Goal: Task Accomplishment & Management: Complete application form

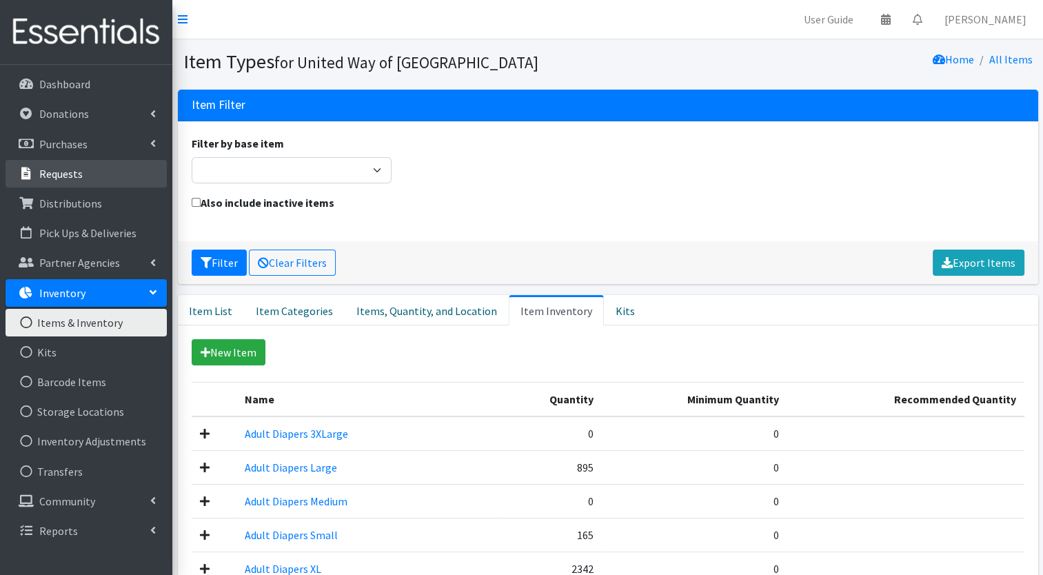
click at [68, 174] on p "Requests" at bounding box center [60, 174] width 43 height 14
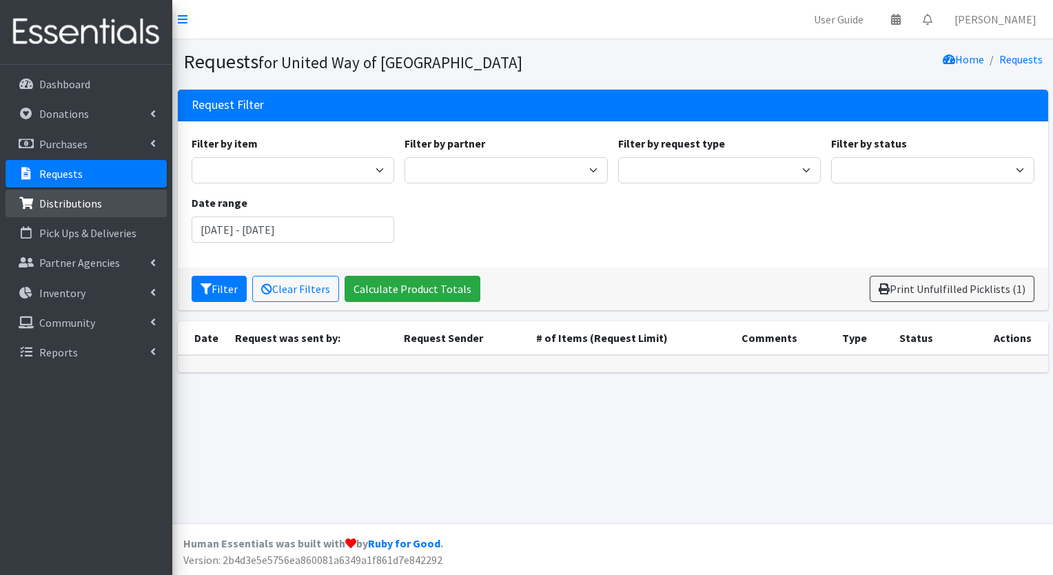
click at [69, 204] on p "Distributions" at bounding box center [70, 203] width 63 height 14
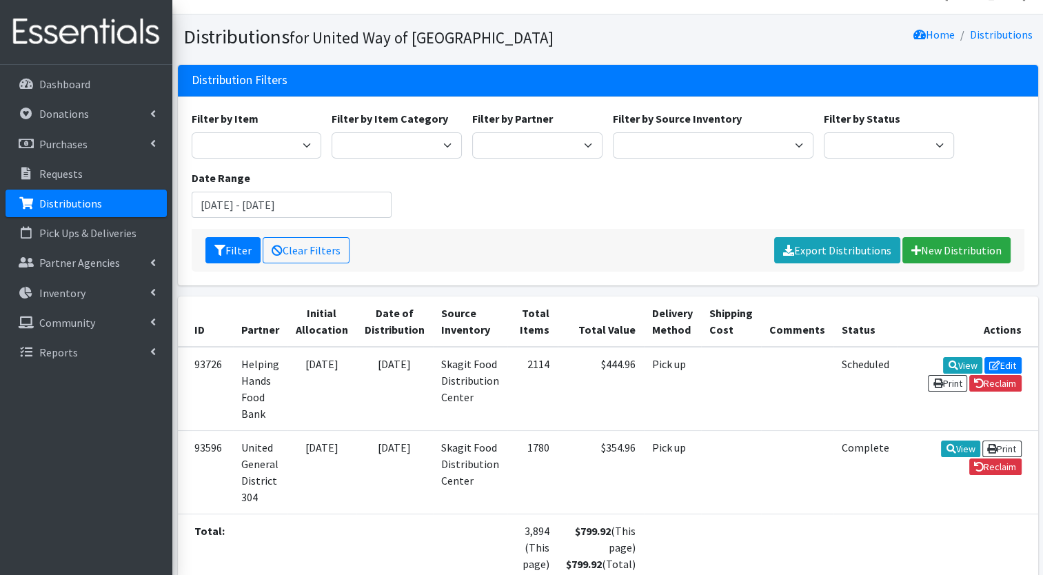
scroll to position [19, 0]
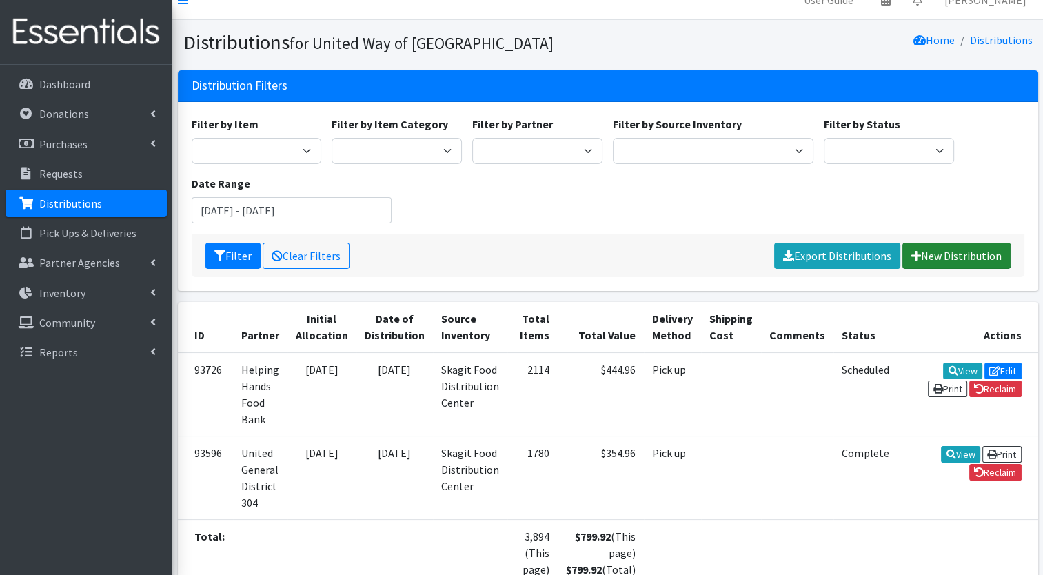
click at [939, 260] on link "New Distribution" at bounding box center [956, 256] width 108 height 26
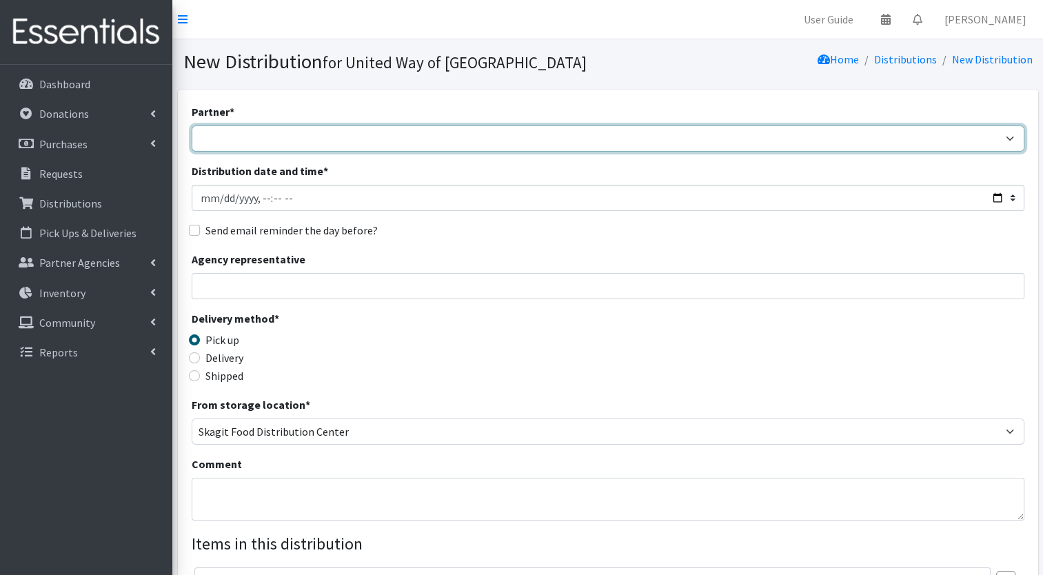
click at [814, 145] on select "Community Action of [GEOGRAPHIC_DATA] didgwalic Care Center Helping Hands Food …" at bounding box center [608, 138] width 833 height 26
select select "2059"
click at [192, 125] on select "Community Action of Skagit County didgwalic Care Center Helping Hands Food Bank…" at bounding box center [608, 138] width 833 height 26
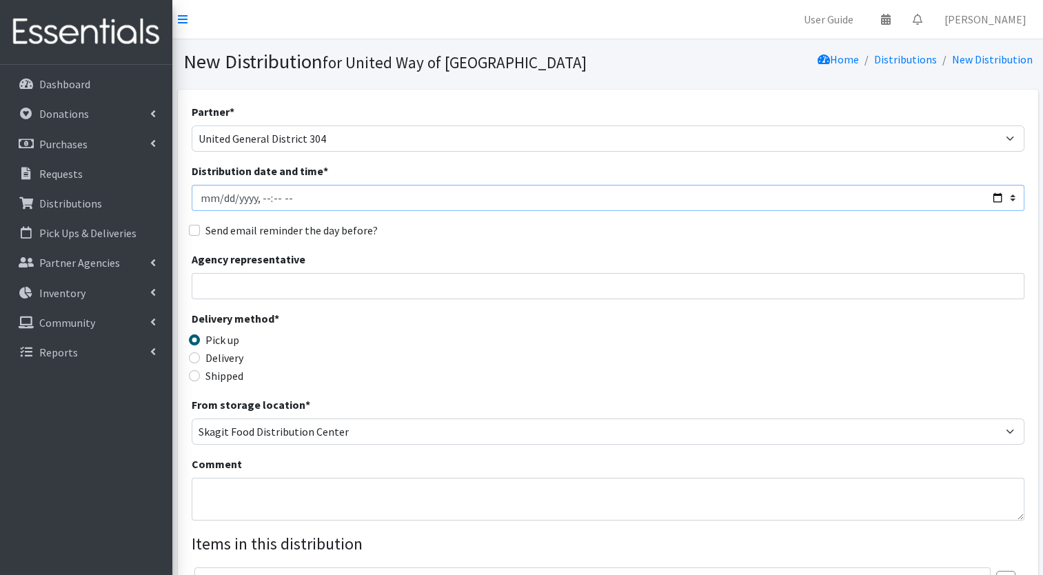
click at [996, 202] on input "Distribution date and time *" at bounding box center [608, 198] width 833 height 26
type input "[DATE]T10:00"
click at [515, 247] on div "Partner * Community Action of Skagit County didgwalic Care Center Helping Hands…" at bounding box center [608, 417] width 833 height 628
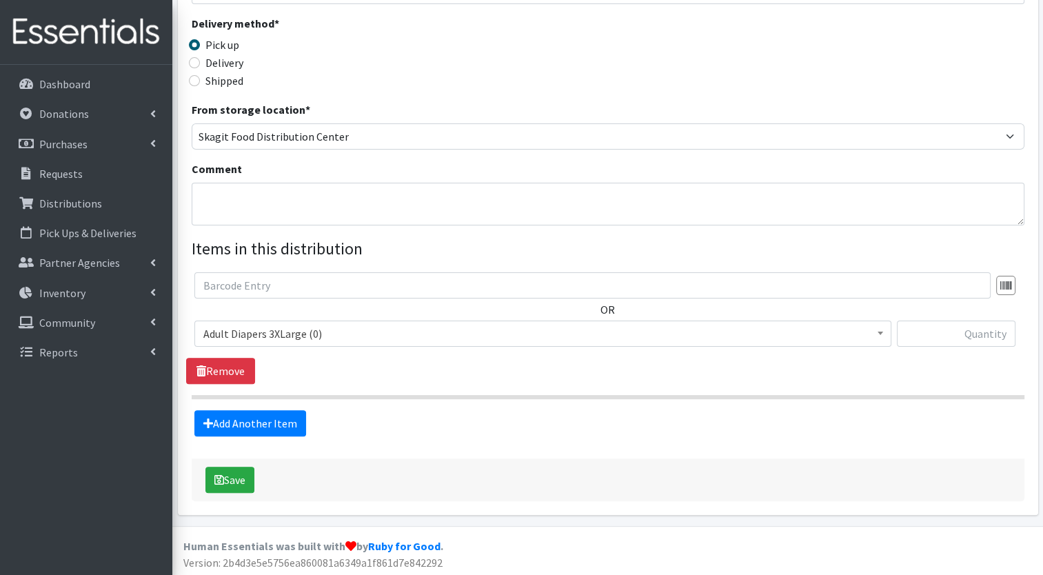
scroll to position [296, 0]
click at [237, 486] on button "Save" at bounding box center [229, 479] width 49 height 26
click at [237, 478] on button "Save" at bounding box center [229, 479] width 49 height 26
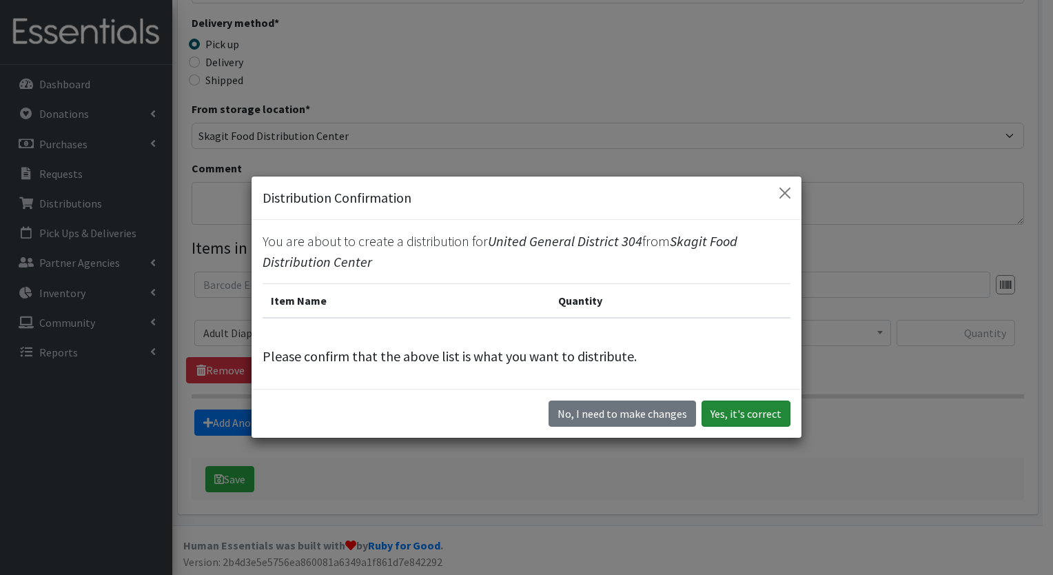
click at [745, 416] on button "Yes, it's correct" at bounding box center [746, 414] width 89 height 26
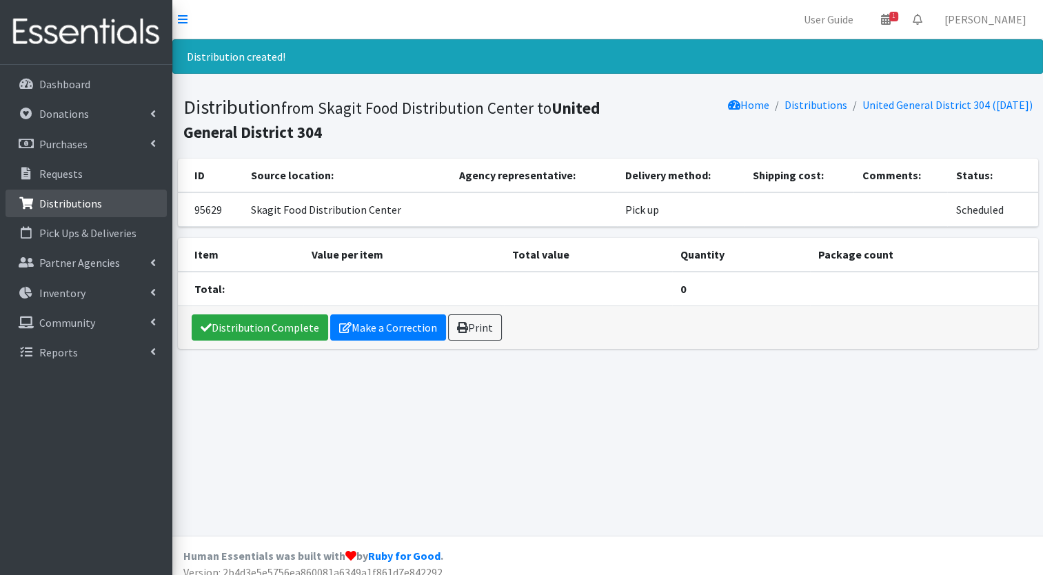
click at [90, 201] on p "Distributions" at bounding box center [70, 203] width 63 height 14
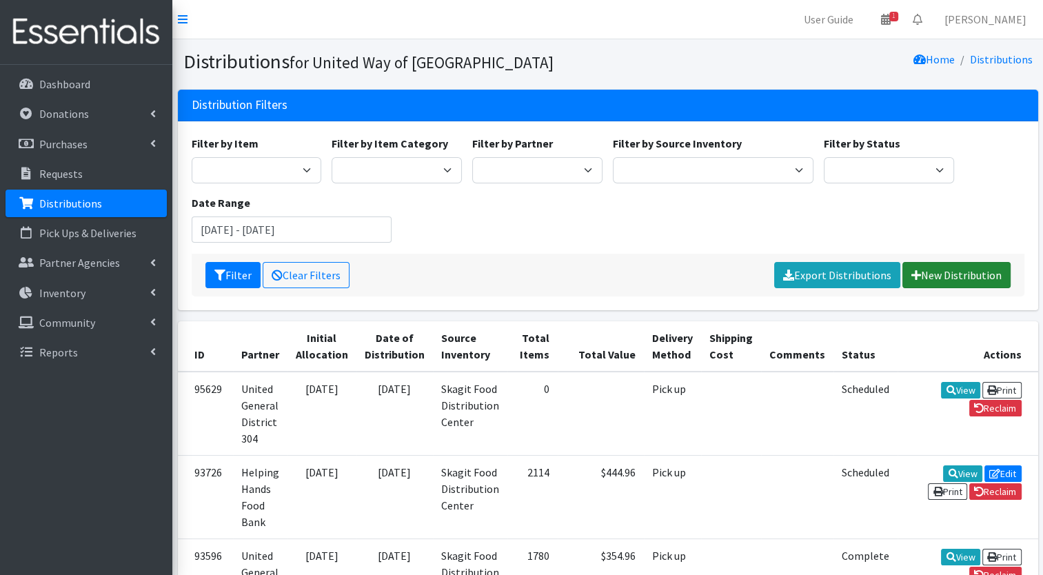
click at [940, 280] on link "New Distribution" at bounding box center [956, 275] width 108 height 26
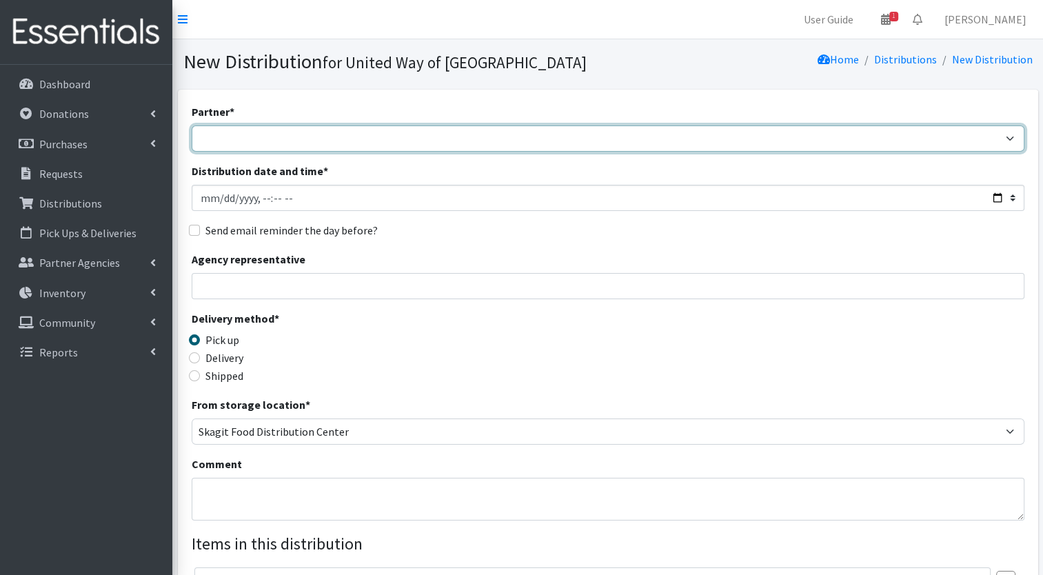
click at [620, 141] on select "Community Action of Skagit County didgwalic Care Center Helping Hands Food Bank…" at bounding box center [608, 138] width 833 height 26
select select "4225"
click at [192, 125] on select "Community Action of Skagit County didgwalic Care Center Helping Hands Food Bank…" at bounding box center [608, 138] width 833 height 26
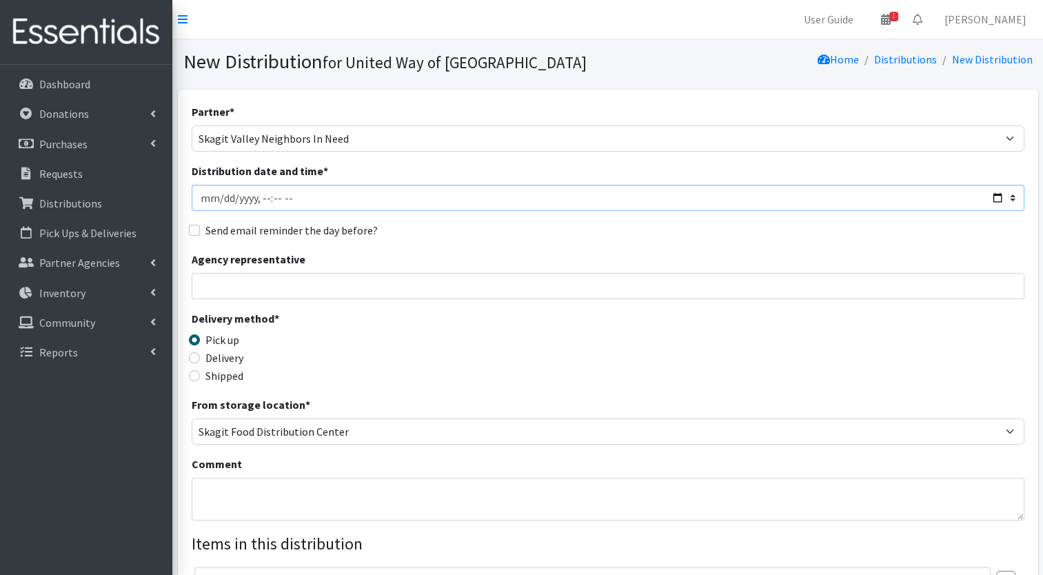
click at [998, 196] on input "Distribution date and time *" at bounding box center [608, 198] width 833 height 26
type input "2025-08-28T10:00"
click at [572, 232] on div "Send email reminder the day before?" at bounding box center [608, 230] width 833 height 17
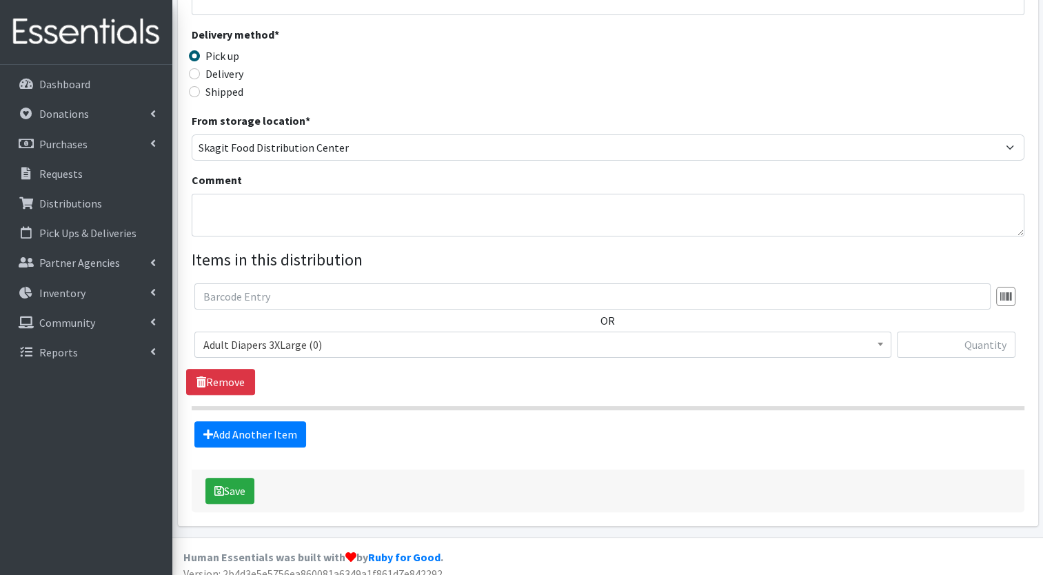
scroll to position [295, 0]
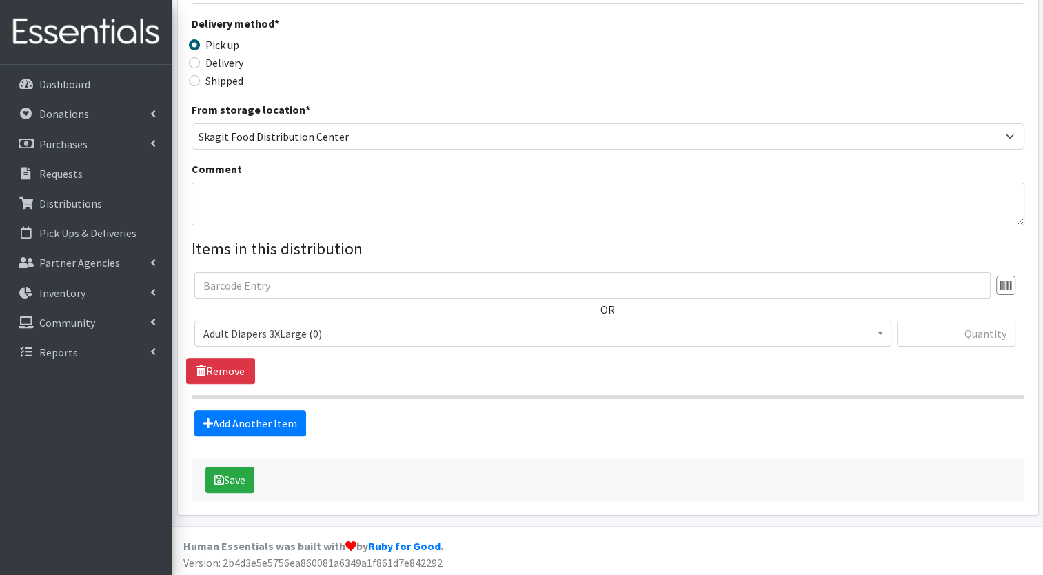
click at [808, 339] on span "Adult Diapers 3XLarge (0)" at bounding box center [542, 333] width 679 height 19
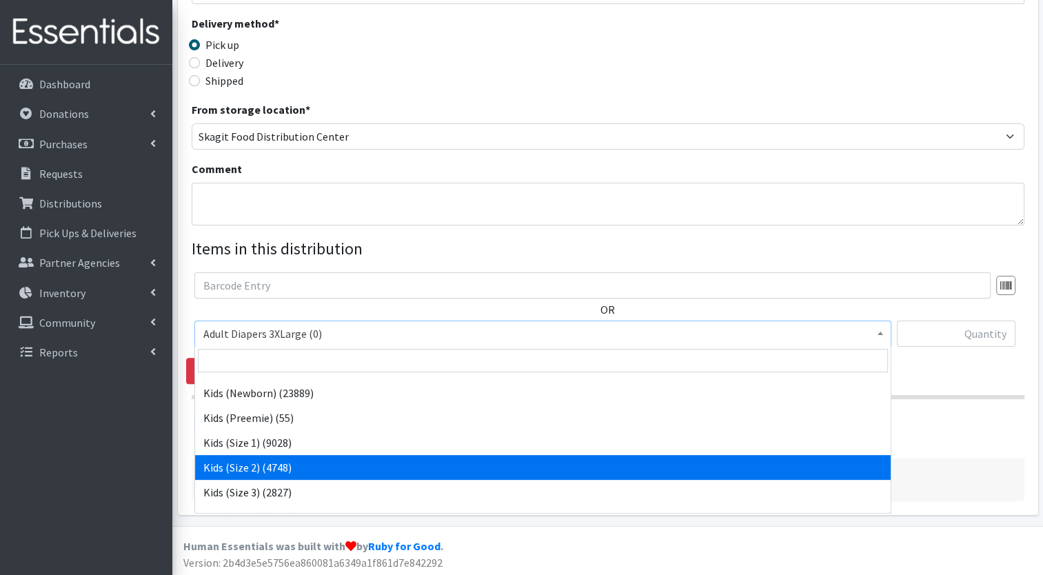
scroll to position [145, 0]
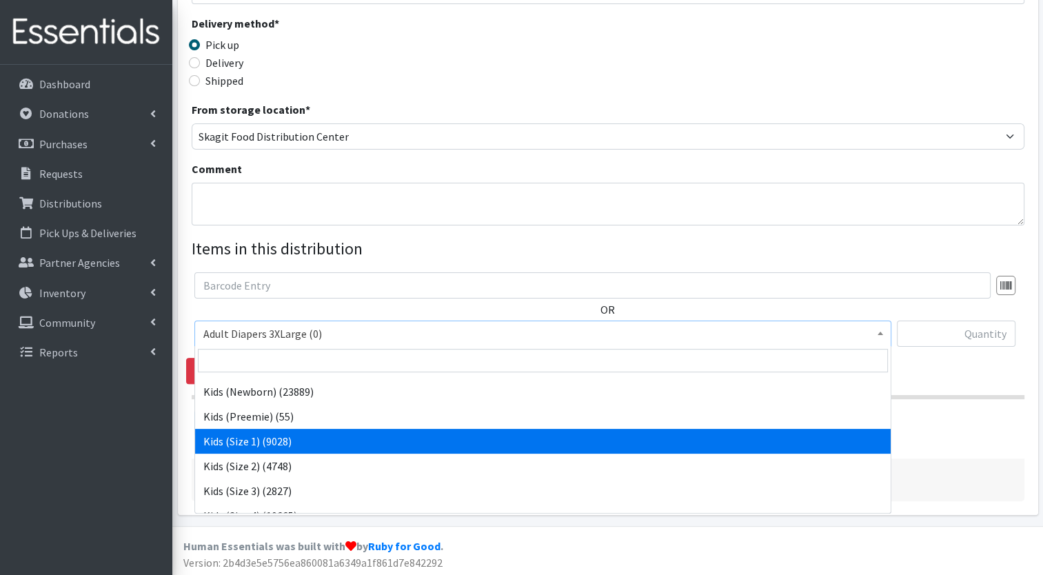
select select "7474"
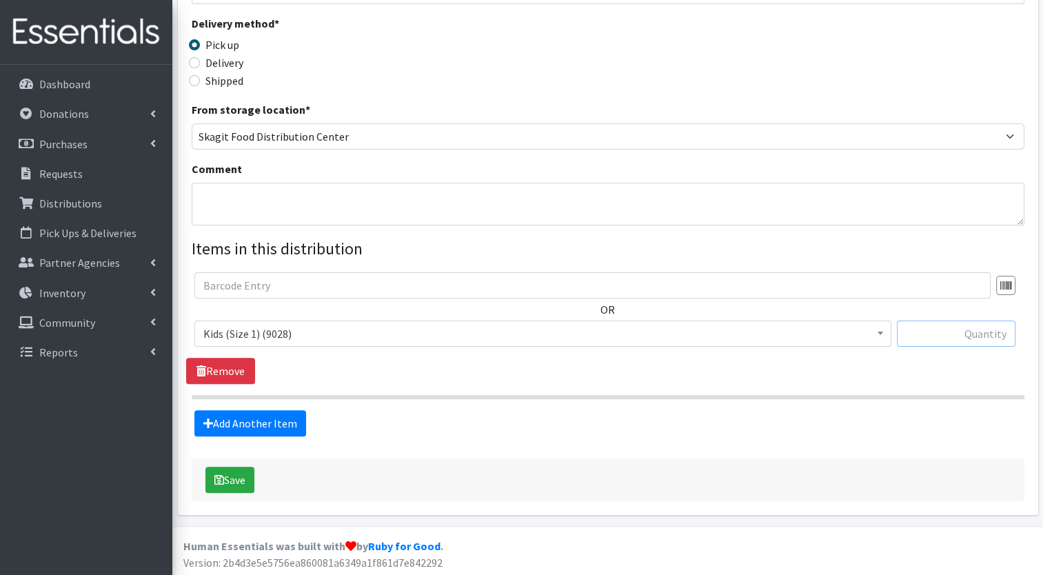
click at [930, 332] on input "text" at bounding box center [956, 334] width 119 height 26
type input "100"
click at [278, 428] on link "Add Another Item" at bounding box center [250, 423] width 112 height 26
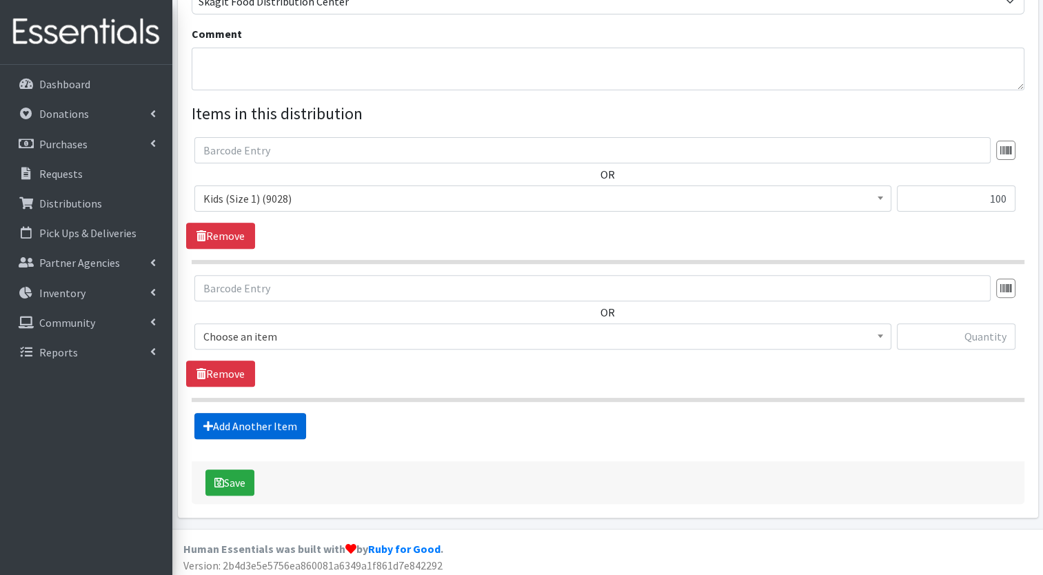
scroll to position [433, 0]
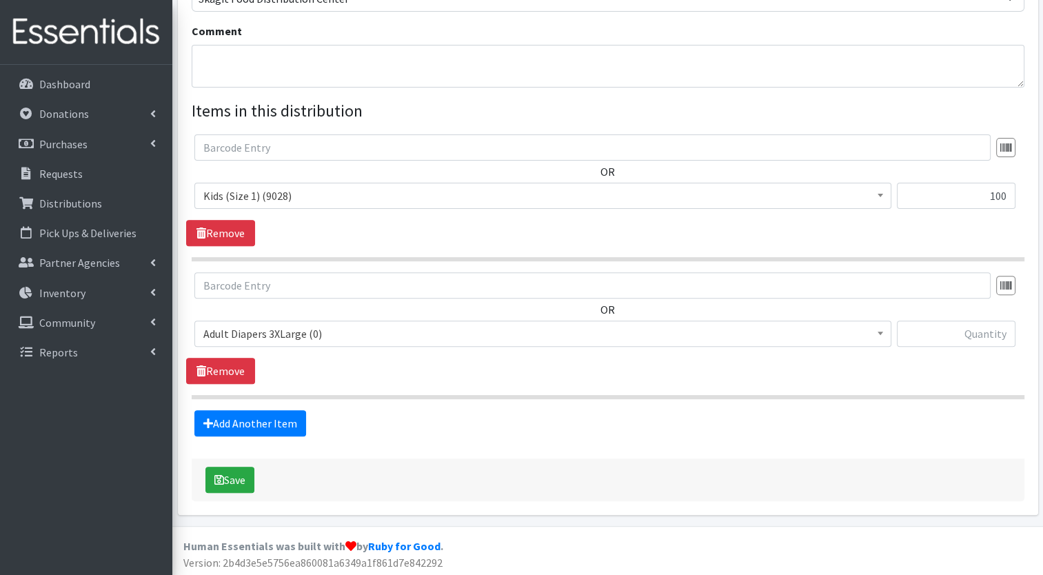
click at [373, 340] on span "Adult Diapers 3XLarge (0)" at bounding box center [542, 333] width 679 height 19
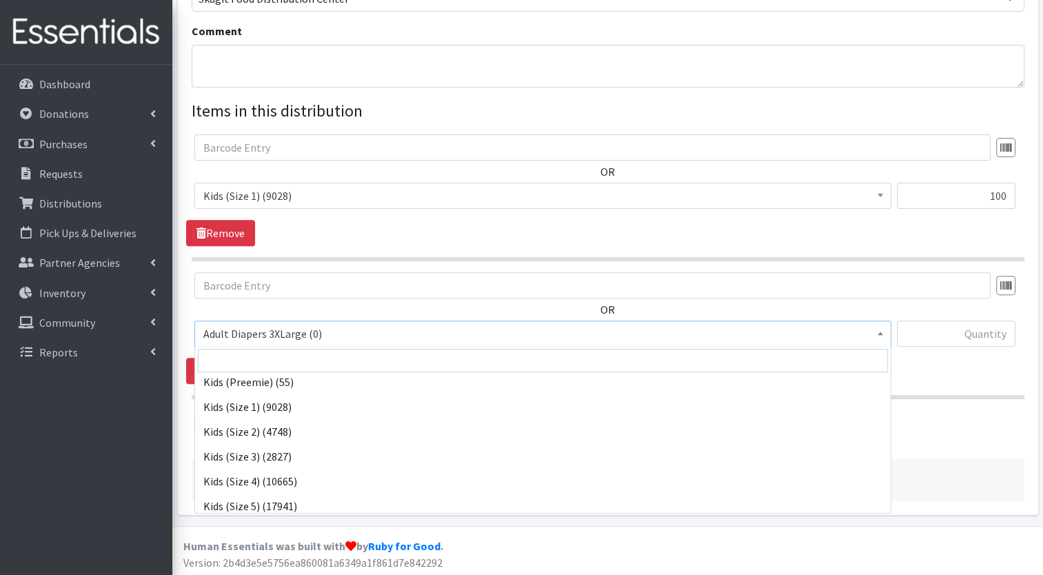
scroll to position [185, 0]
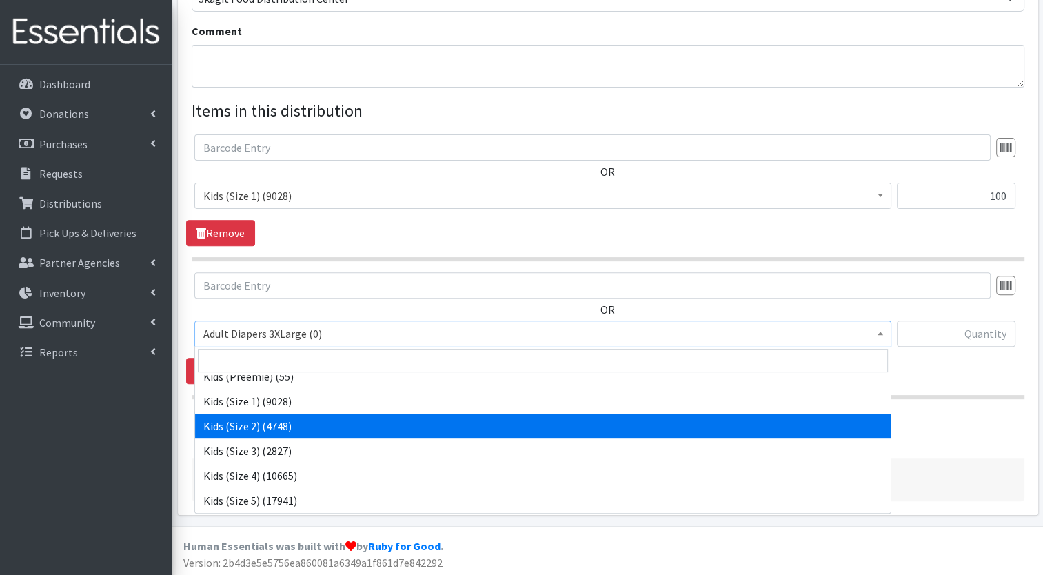
select select "7475"
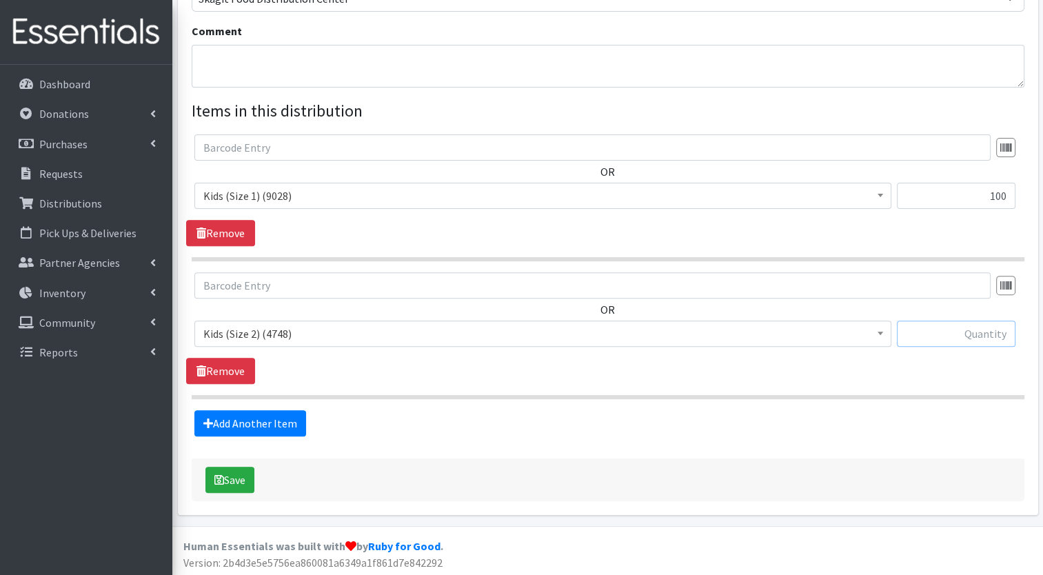
click at [946, 331] on input "text" at bounding box center [956, 334] width 119 height 26
type input "500"
click at [301, 430] on link "Add Another Item" at bounding box center [250, 423] width 112 height 26
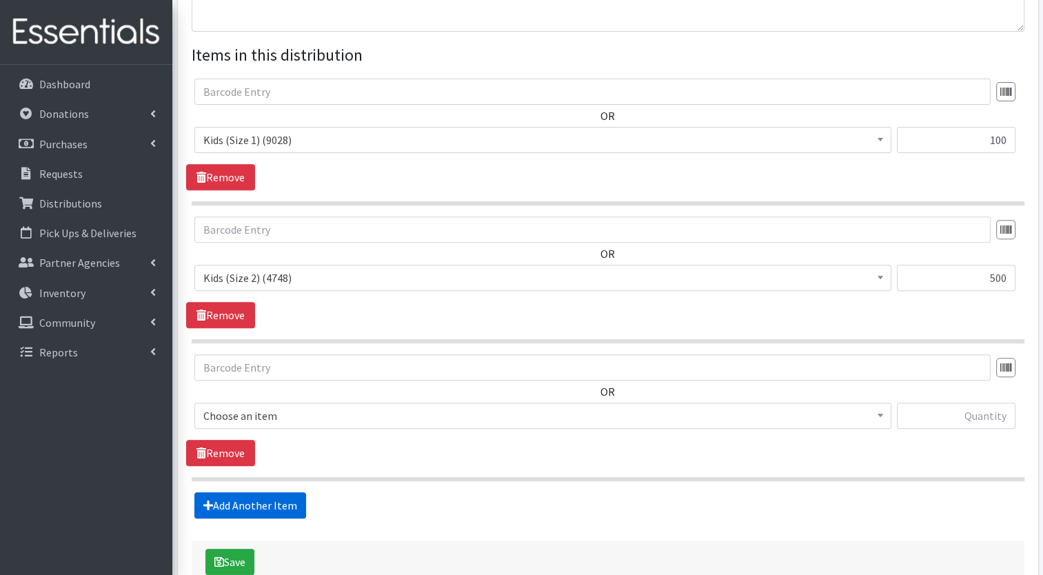
scroll to position [571, 0]
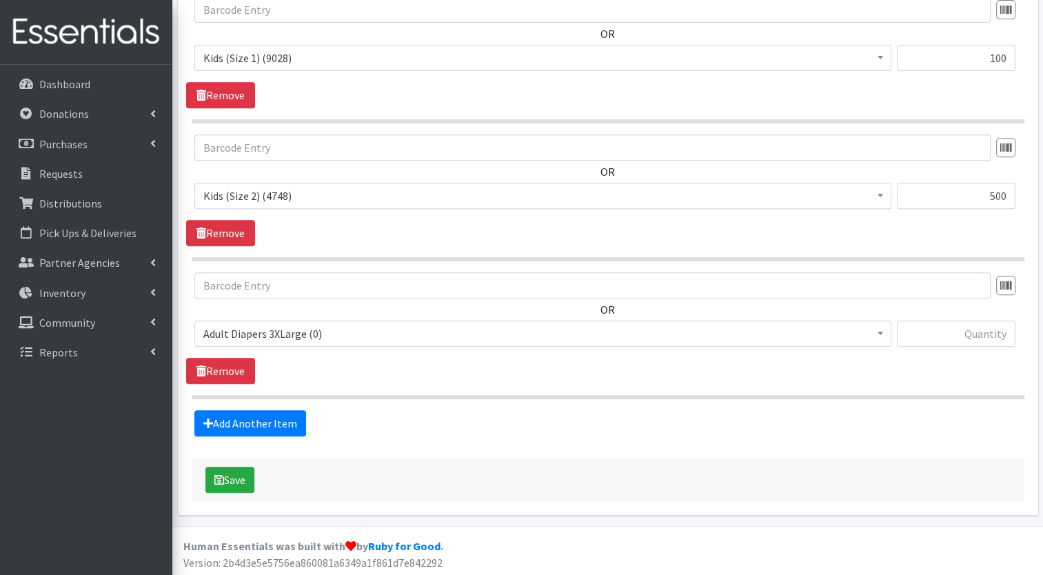
click at [339, 338] on span "Adult Diapers 3XLarge (0)" at bounding box center [542, 333] width 679 height 19
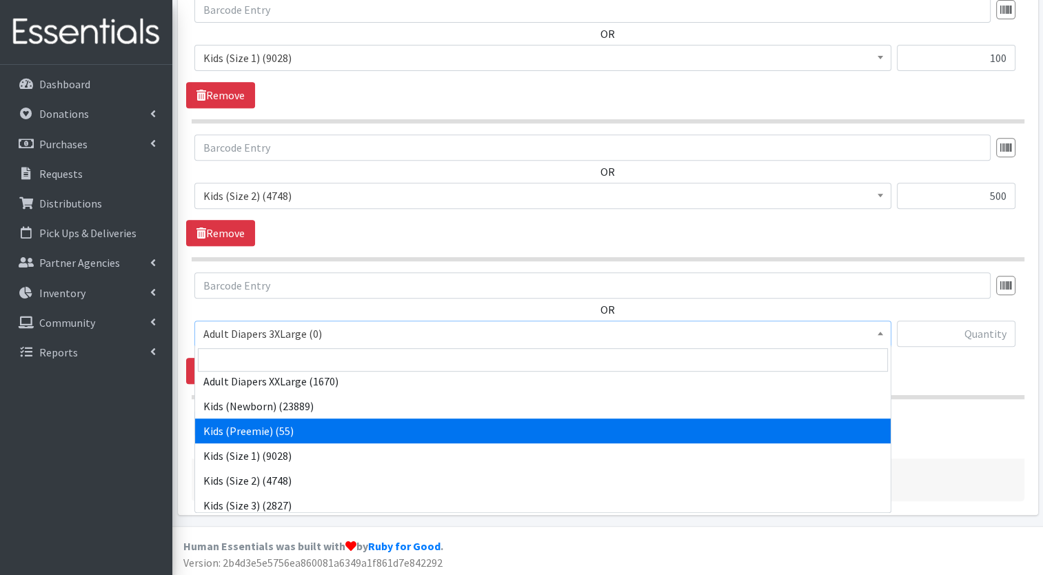
scroll to position [176, 0]
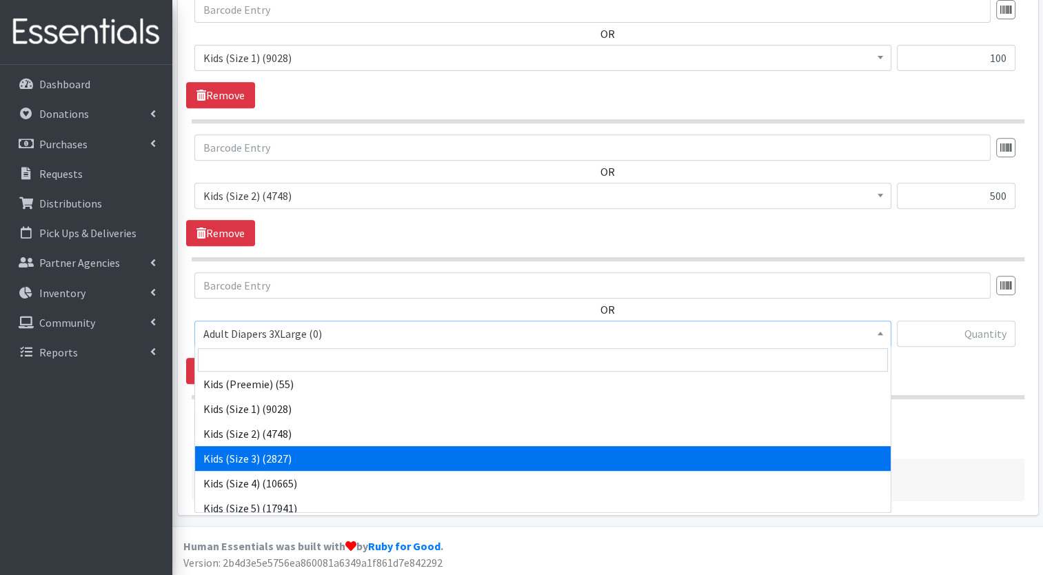
select select "7498"
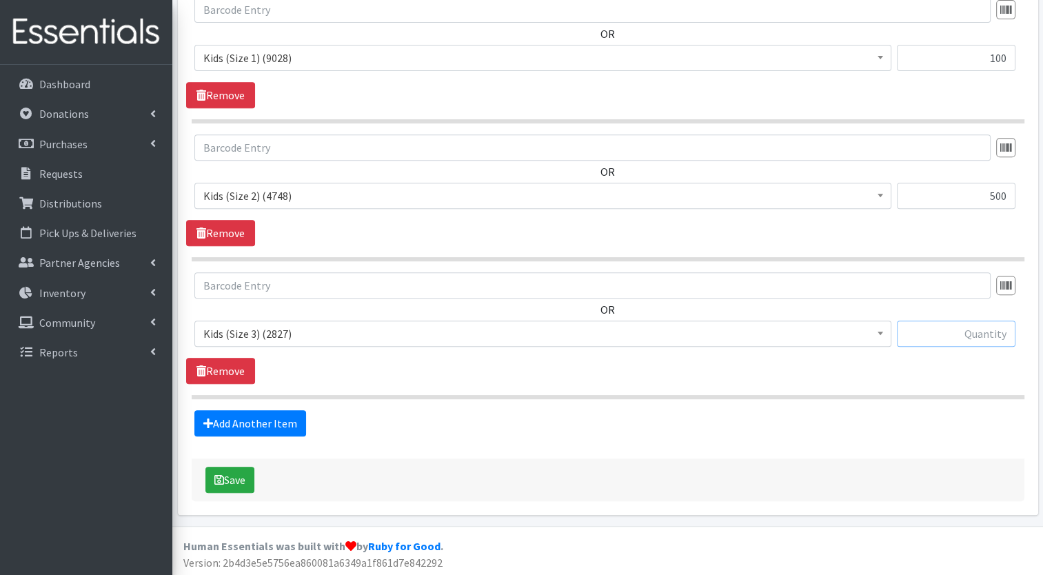
click at [960, 332] on input "text" at bounding box center [956, 334] width 119 height 26
type input "400"
click at [289, 431] on link "Add Another Item" at bounding box center [250, 423] width 112 height 26
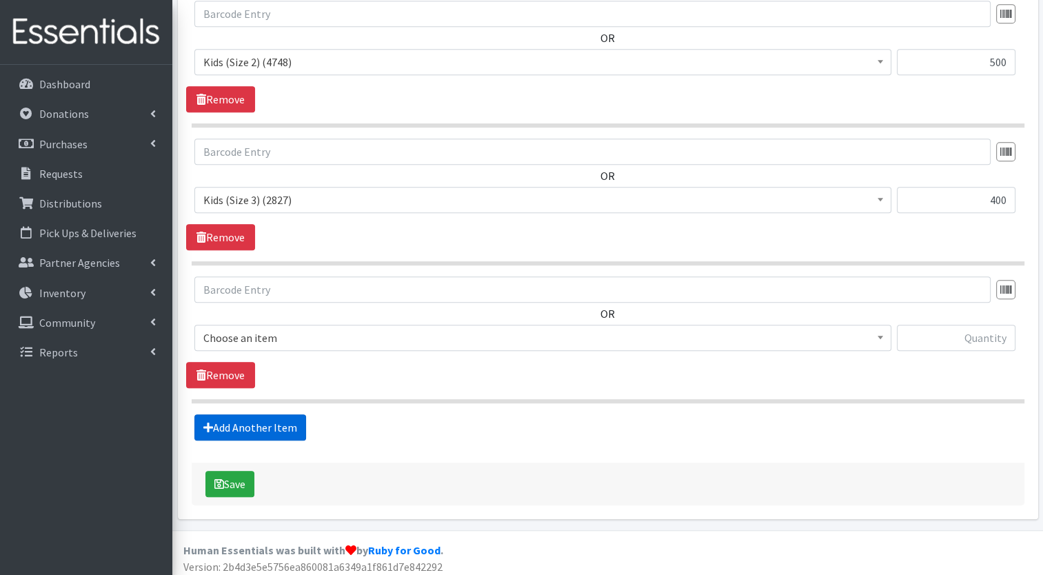
scroll to position [708, 0]
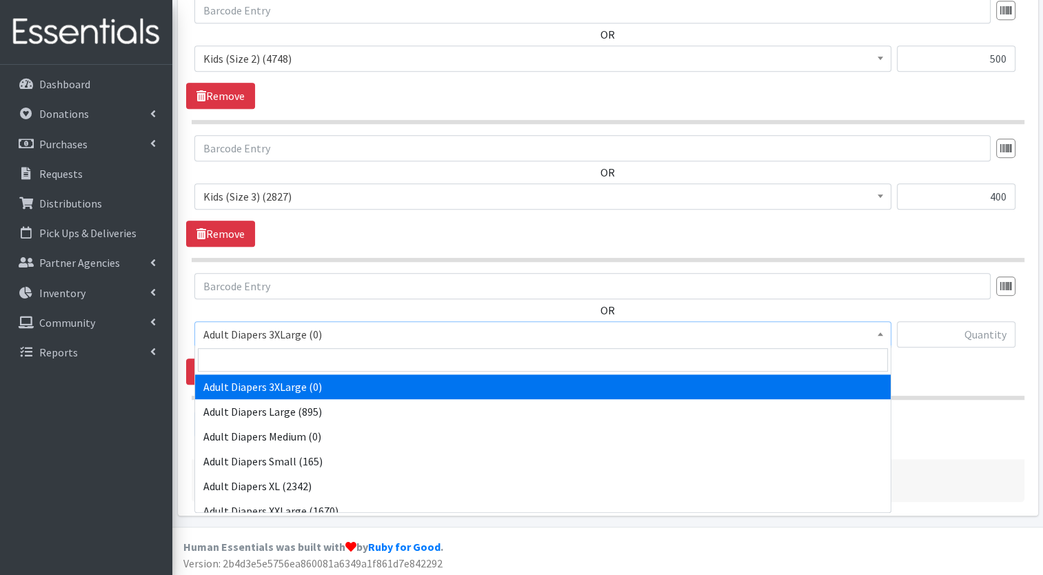
click at [323, 332] on span "Adult Diapers 3XLarge (0)" at bounding box center [542, 334] width 679 height 19
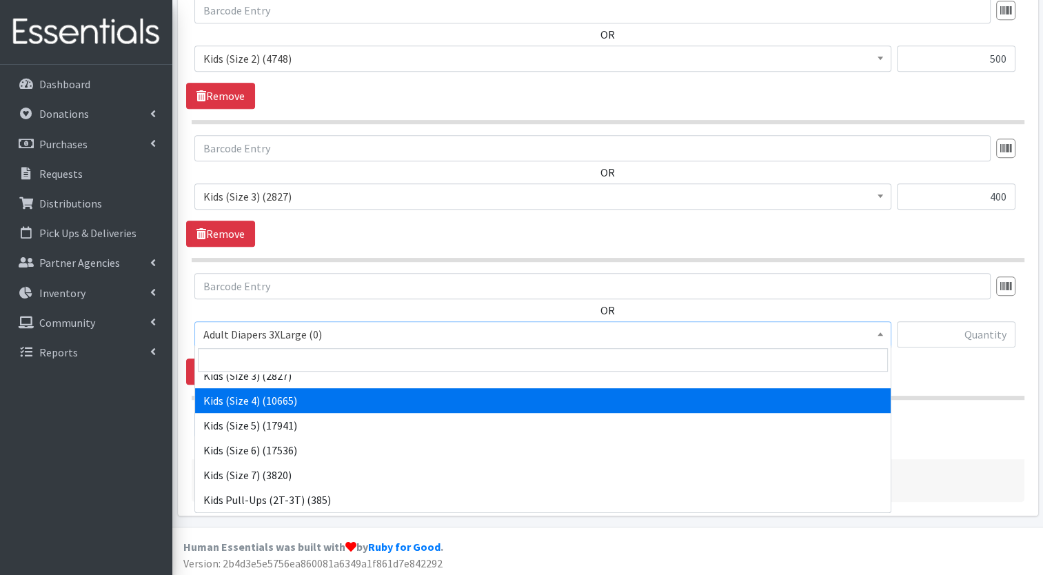
scroll to position [262, 0]
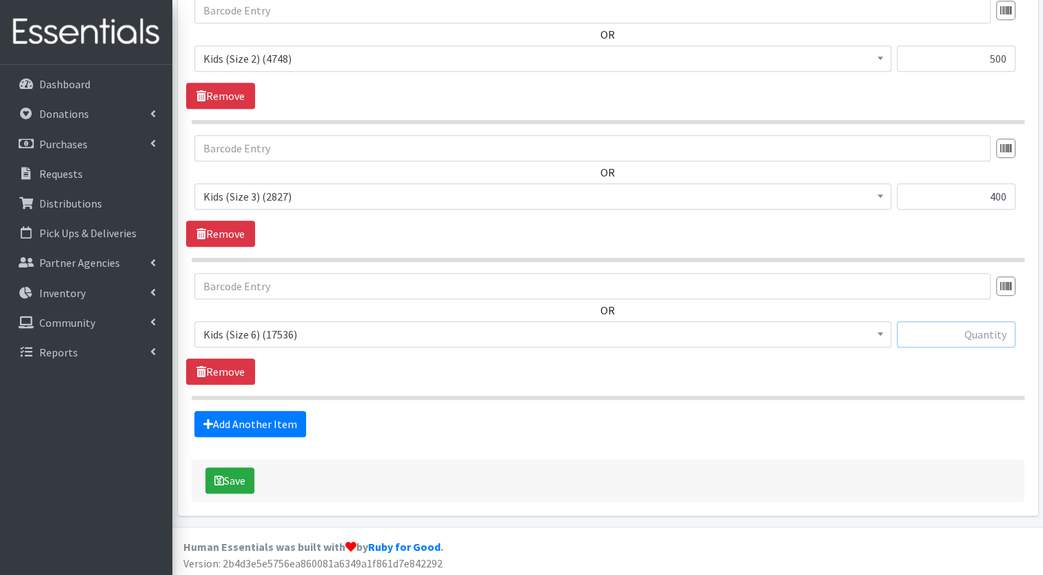
click at [911, 339] on input "text" at bounding box center [956, 334] width 119 height 26
click at [684, 339] on span "Kids (Size 6) (17536)" at bounding box center [542, 334] width 679 height 19
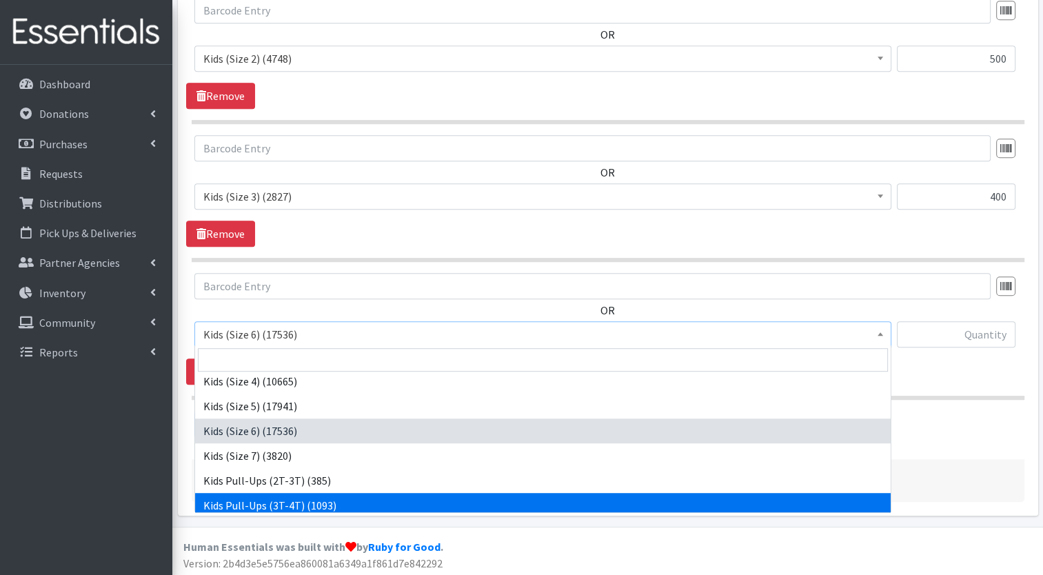
scroll to position [221, 0]
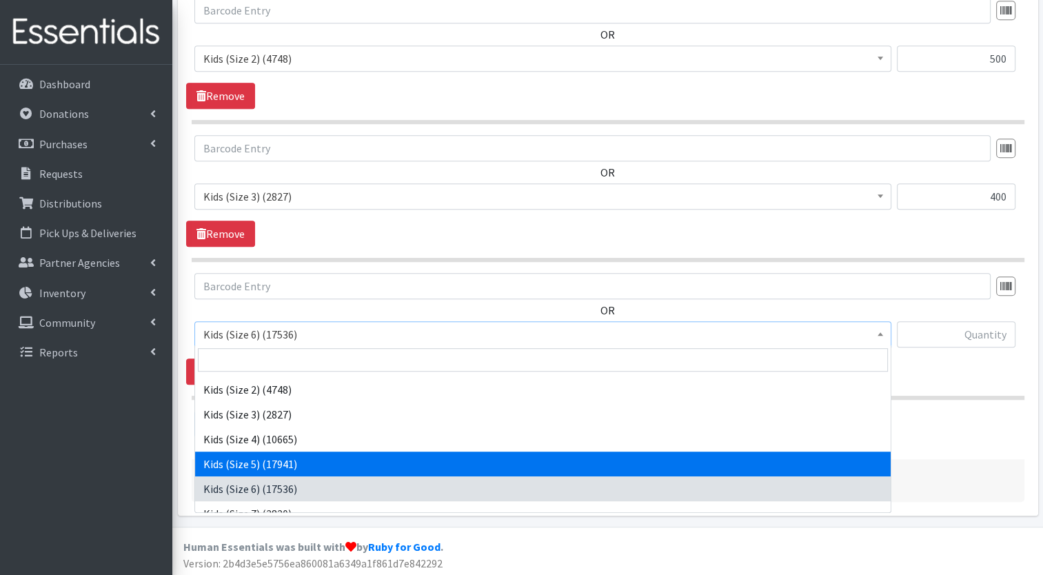
select select "7504"
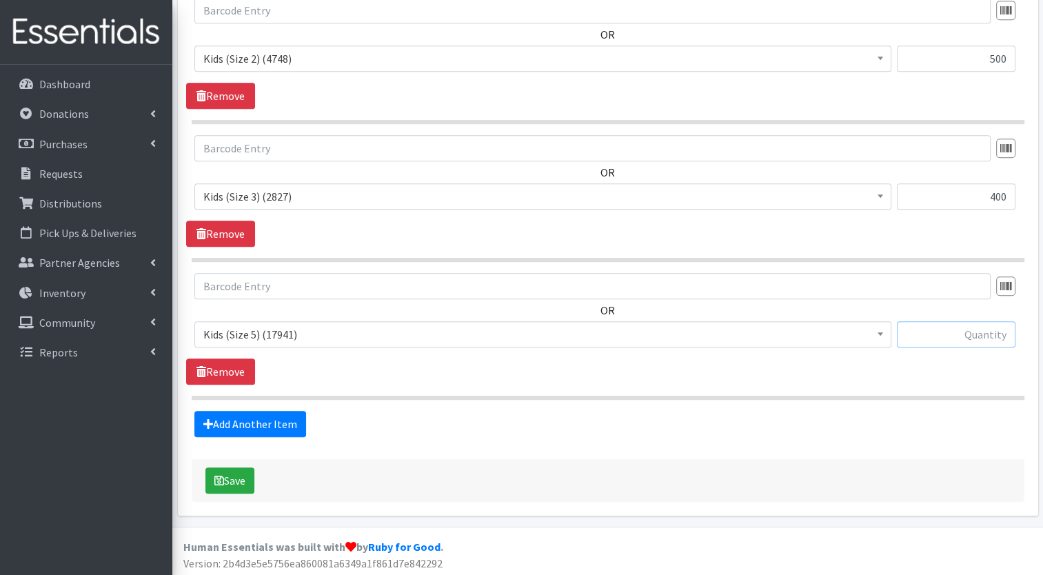
click at [913, 328] on input "text" at bounding box center [956, 334] width 119 height 26
type input "600"
click at [219, 484] on button "Save" at bounding box center [229, 480] width 49 height 26
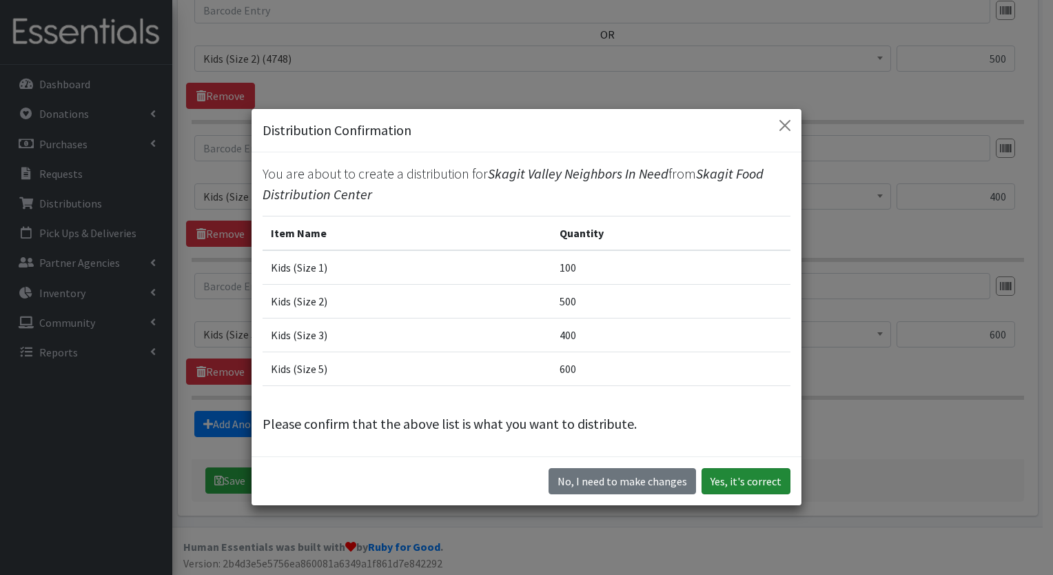
click at [736, 478] on button "Yes, it's correct" at bounding box center [746, 481] width 89 height 26
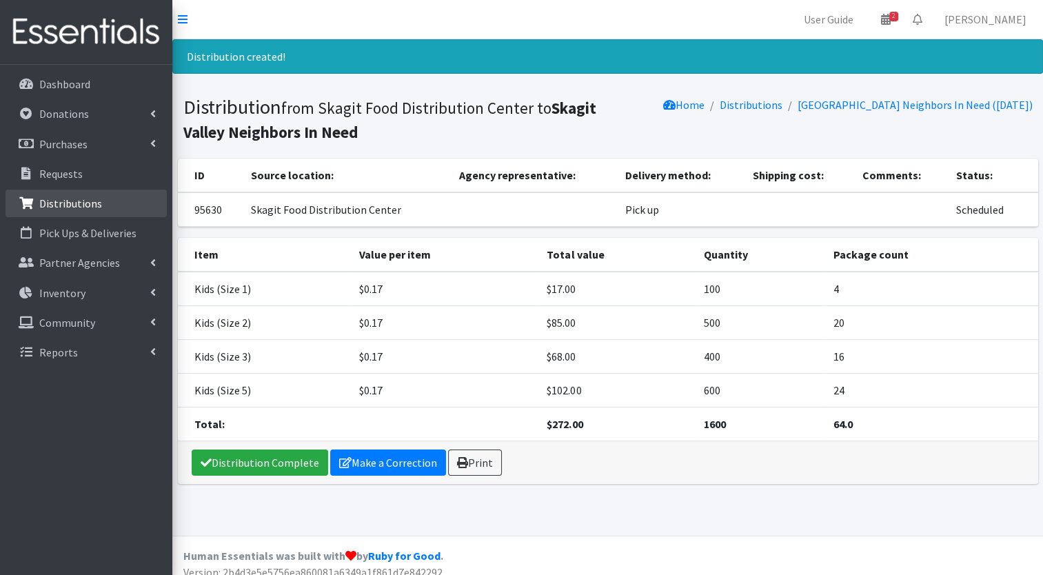
click at [74, 204] on p "Distributions" at bounding box center [70, 203] width 63 height 14
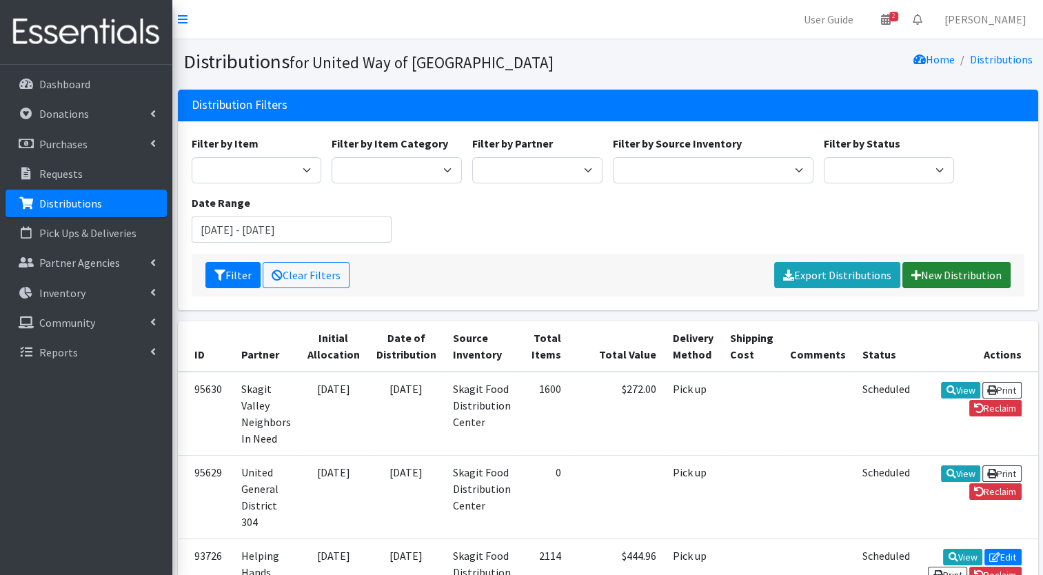
click at [949, 279] on link "New Distribution" at bounding box center [956, 275] width 108 height 26
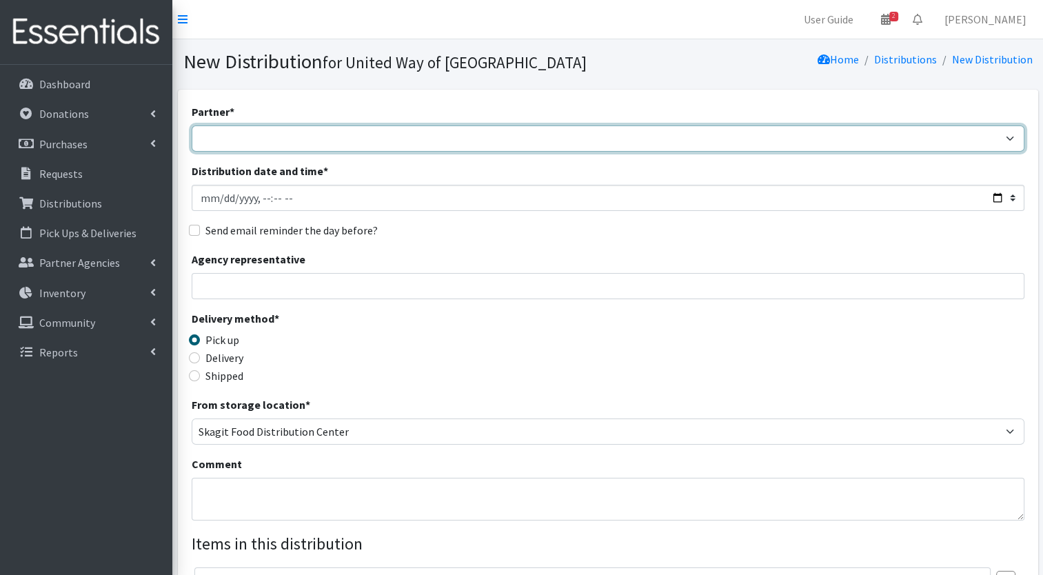
click at [827, 142] on select "Community Action of Skagit County didgwalic Care Center Helping Hands Food Bank…" at bounding box center [608, 138] width 833 height 26
select select "5660"
click at [192, 125] on select "Community Action of Skagit County didgwalic Care Center Helping Hands Food Bank…" at bounding box center [608, 138] width 833 height 26
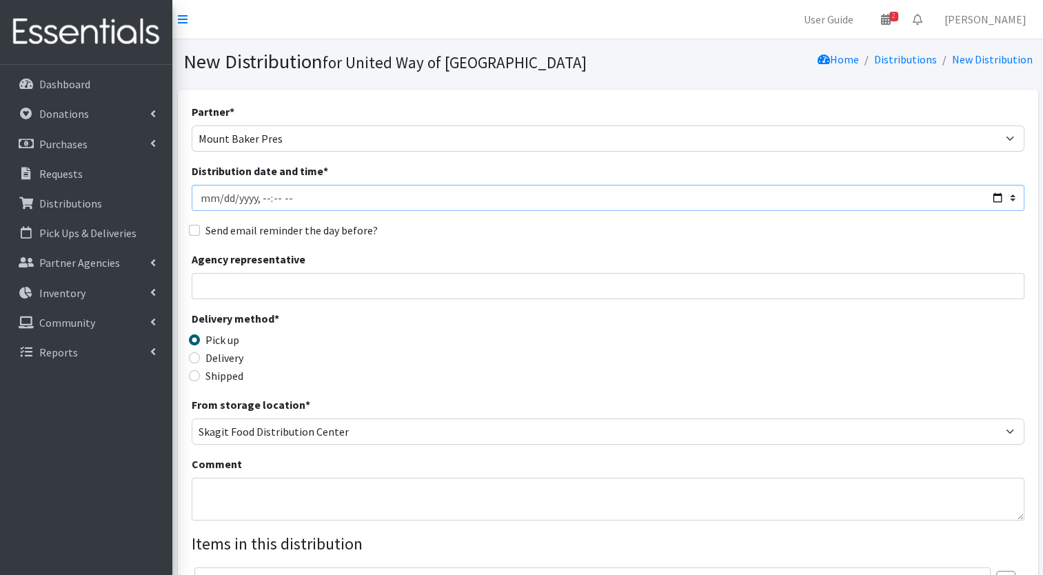
click at [991, 194] on input "Distribution date and time *" at bounding box center [608, 198] width 833 height 26
type input "2025-08-28T23:59"
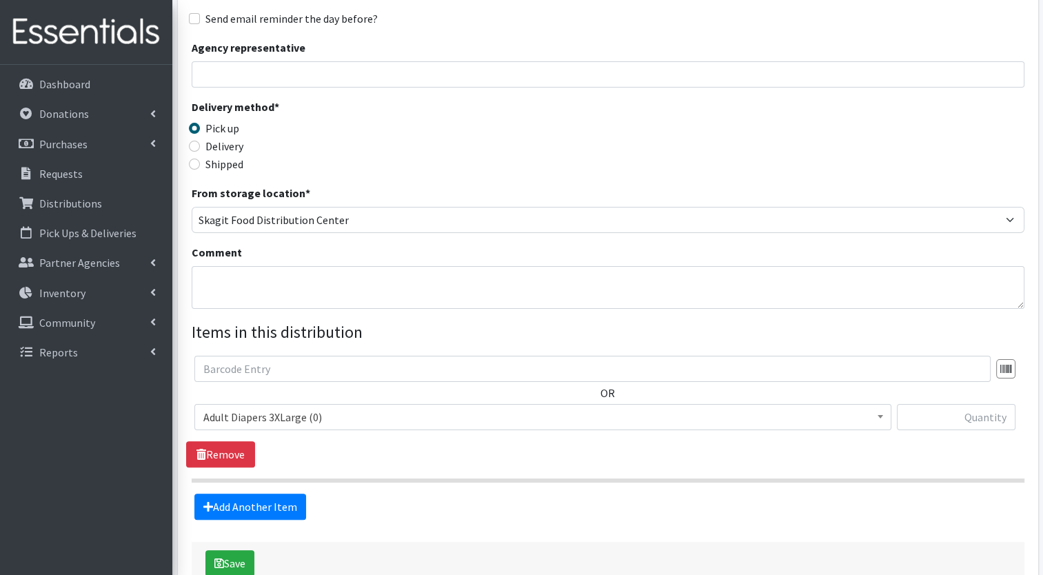
scroll to position [212, 0]
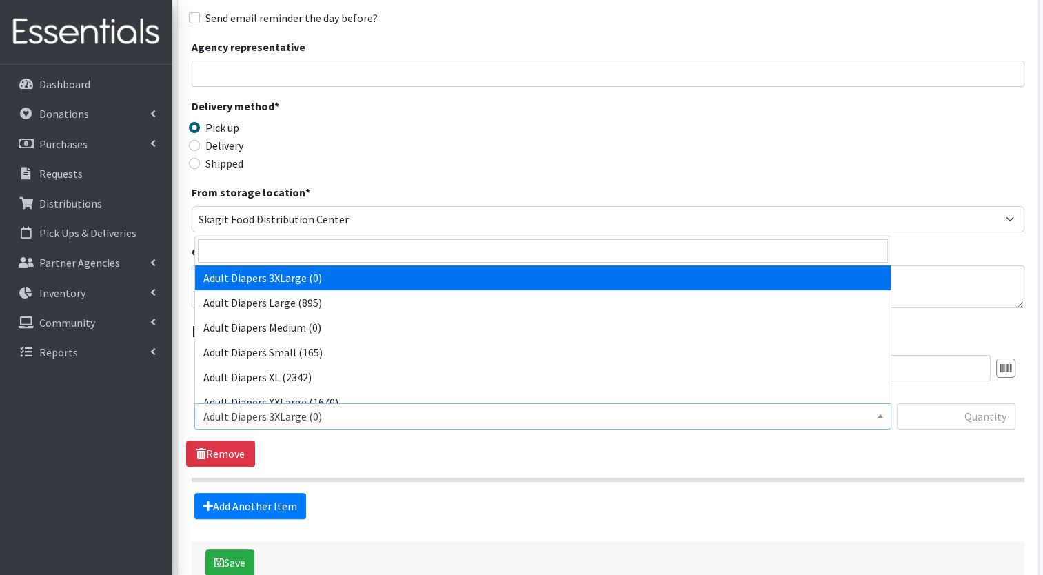
click at [378, 421] on span "Adult Diapers 3XLarge (0)" at bounding box center [542, 416] width 679 height 19
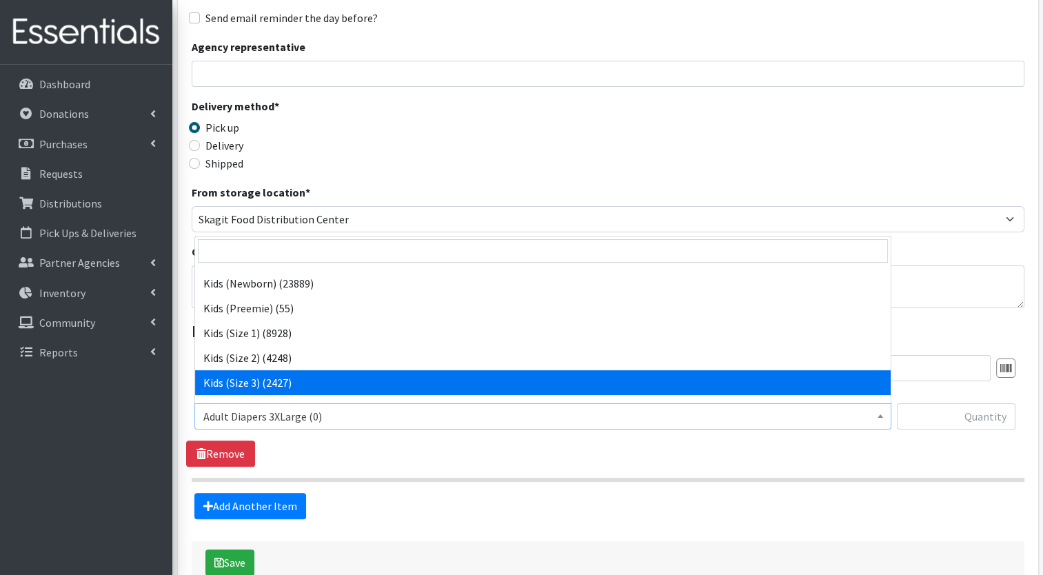
scroll to position [143, 0]
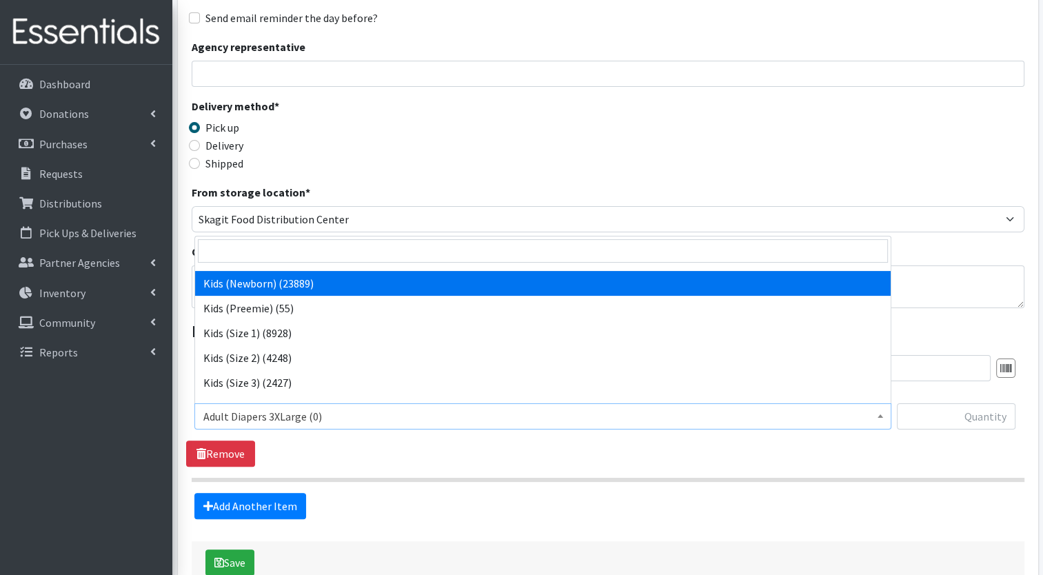
select select "7493"
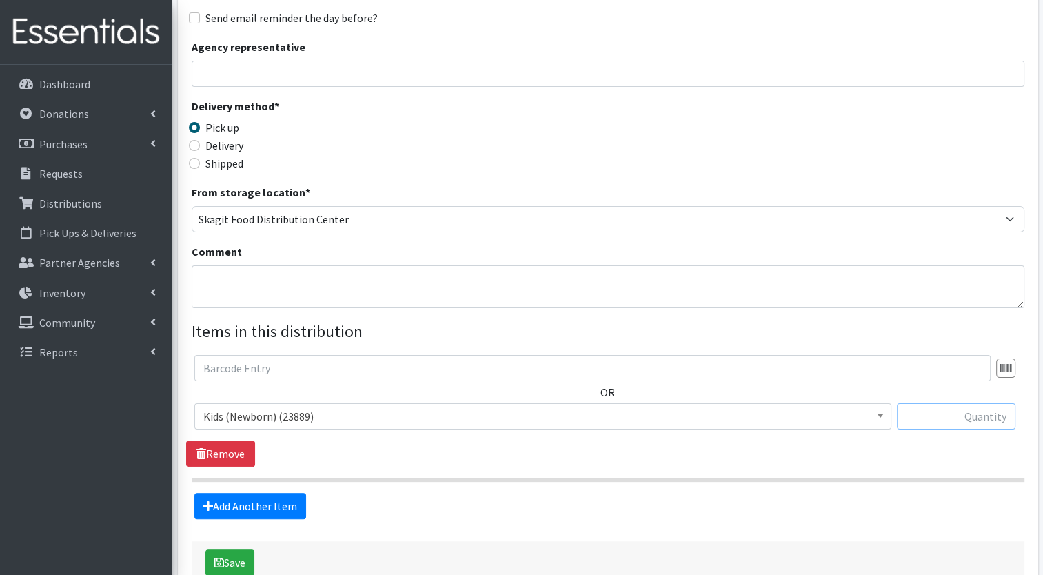
click at [912, 419] on input "text" at bounding box center [956, 416] width 119 height 26
type input "300"
click at [286, 503] on link "Add Another Item" at bounding box center [250, 506] width 112 height 26
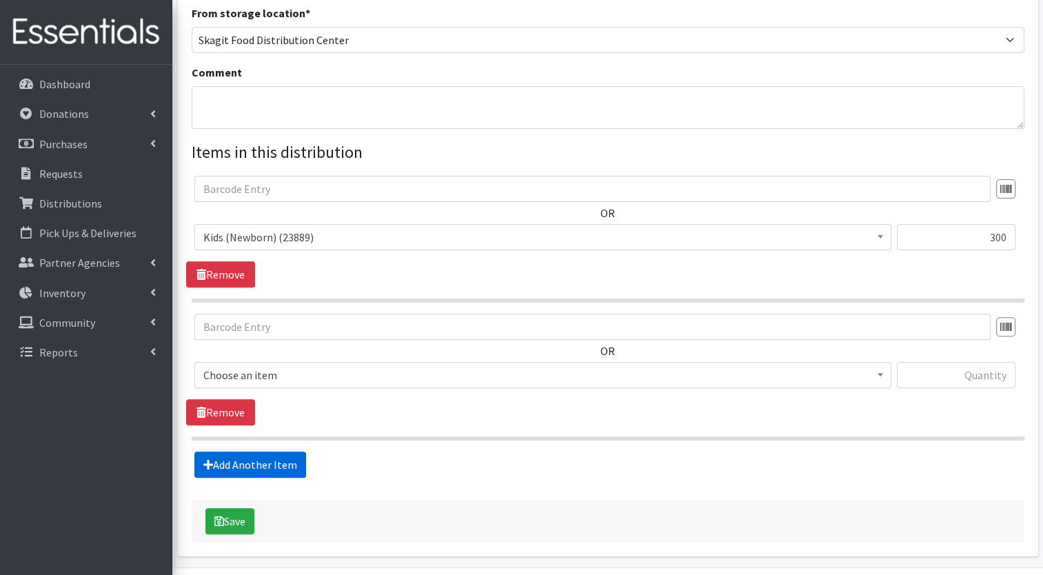
scroll to position [433, 0]
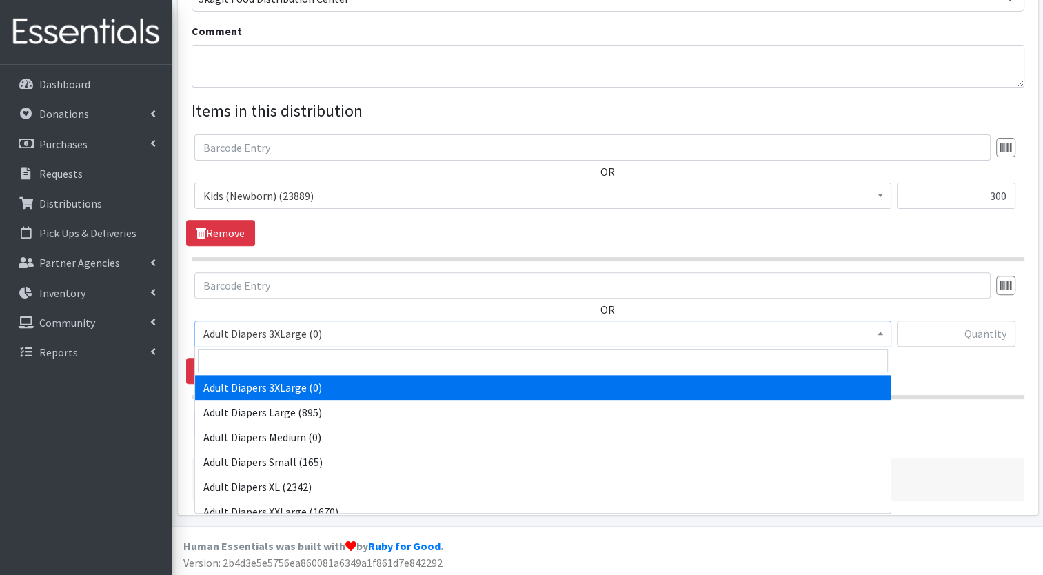
click at [395, 339] on span "Adult Diapers 3XLarge (0)" at bounding box center [542, 333] width 679 height 19
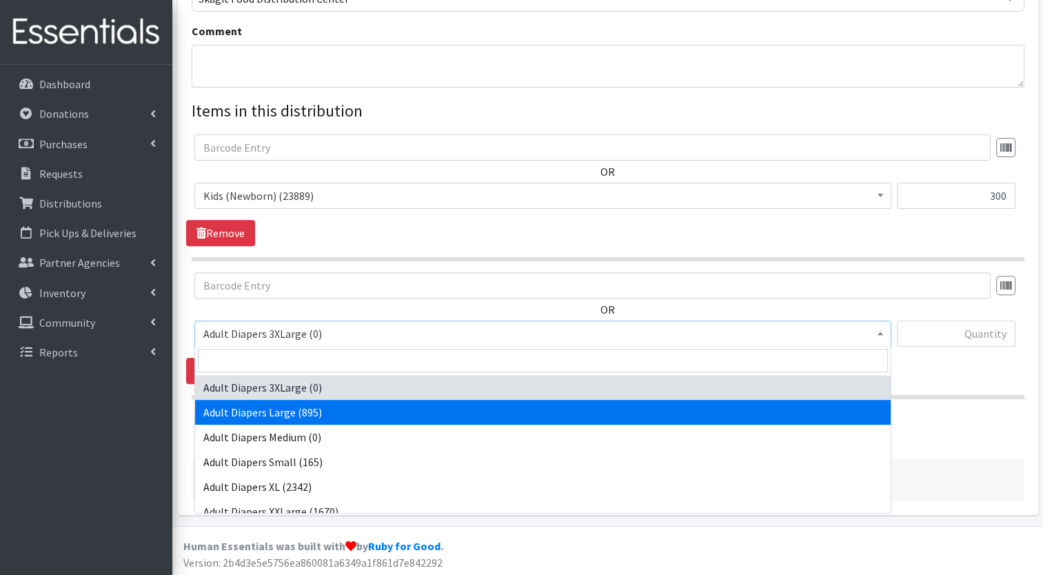
select select "12580"
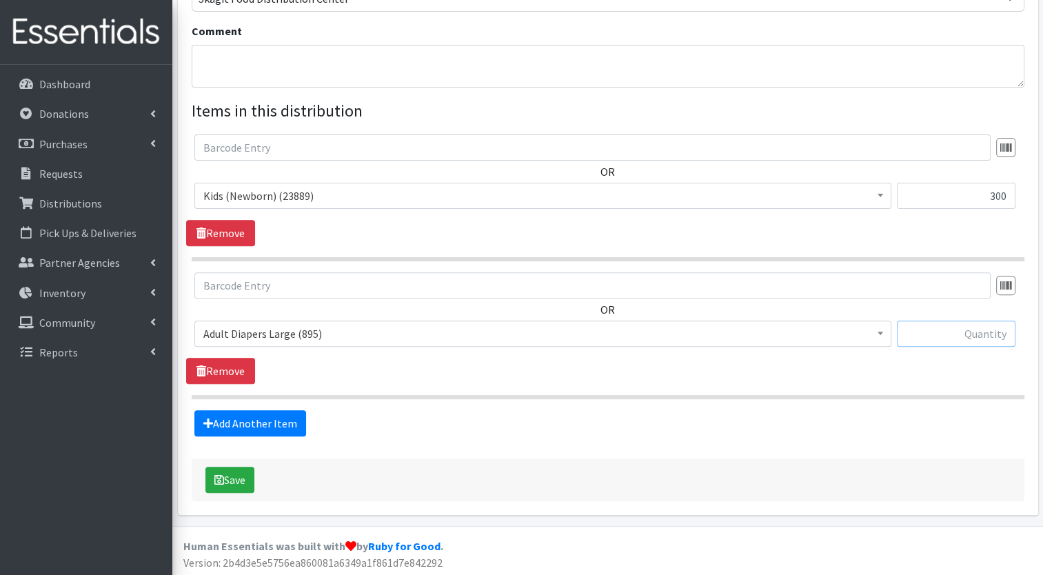
click at [942, 343] on input "text" at bounding box center [956, 334] width 119 height 26
type input "8"
type input "200"
click at [243, 478] on button "Save" at bounding box center [229, 480] width 49 height 26
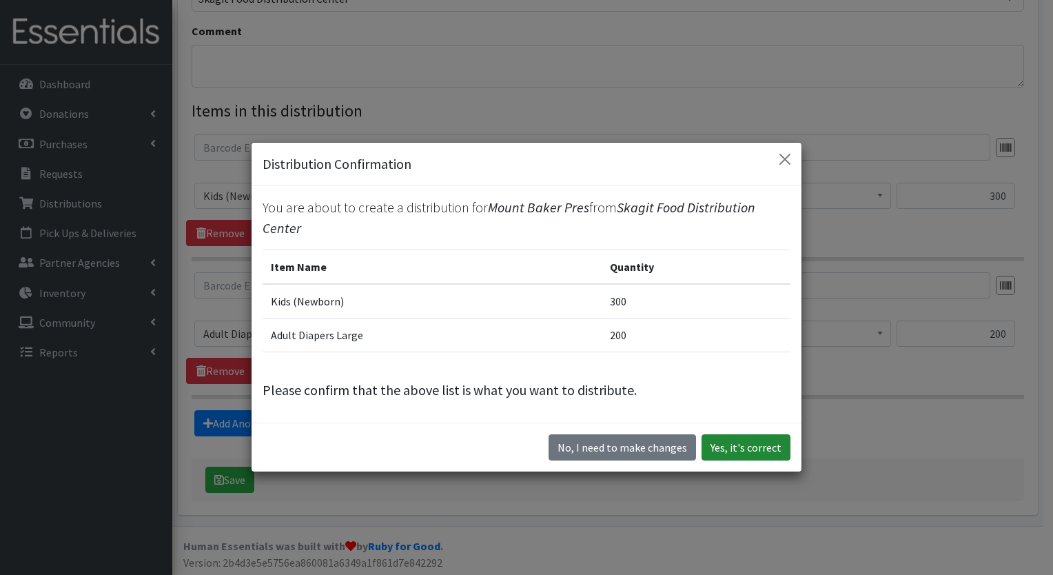
click at [747, 450] on button "Yes, it's correct" at bounding box center [746, 447] width 89 height 26
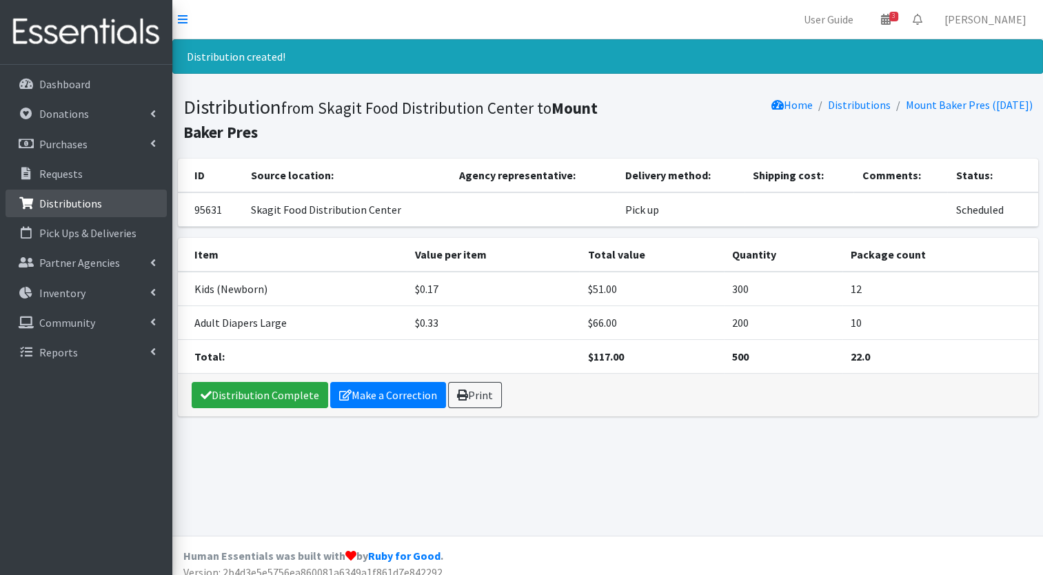
click at [116, 198] on link "Distributions" at bounding box center [86, 204] width 161 height 28
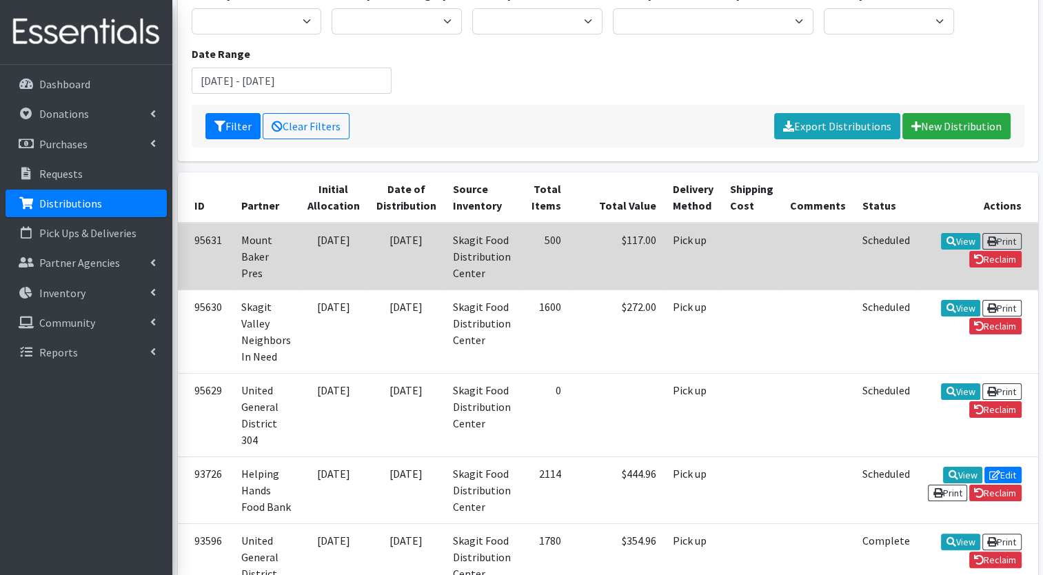
scroll to position [152, 0]
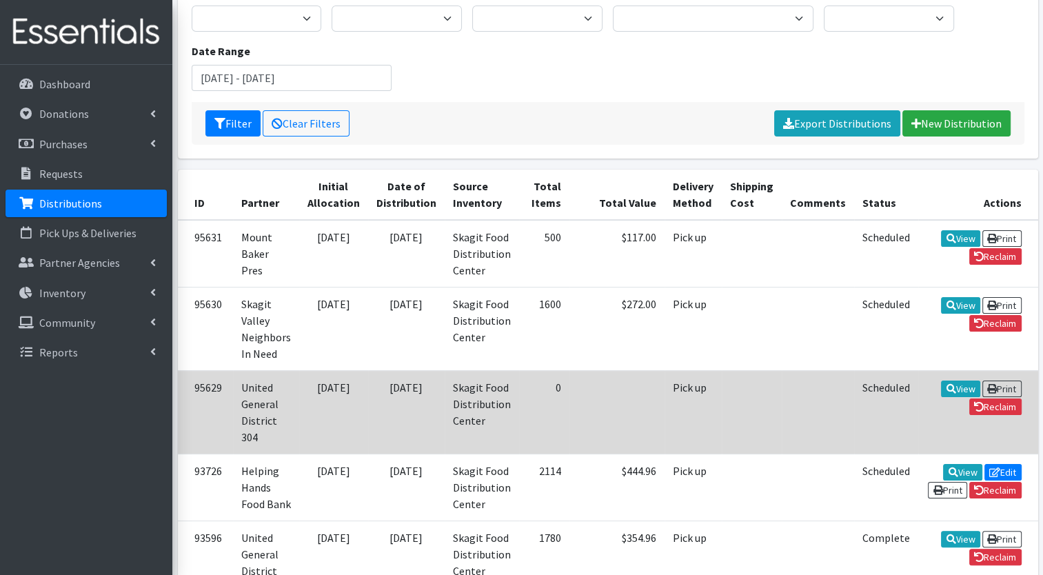
click at [854, 398] on td "Scheduled" at bounding box center [886, 411] width 64 height 83
click at [785, 383] on td at bounding box center [818, 411] width 72 height 83
click at [941, 394] on link "View" at bounding box center [960, 389] width 39 height 17
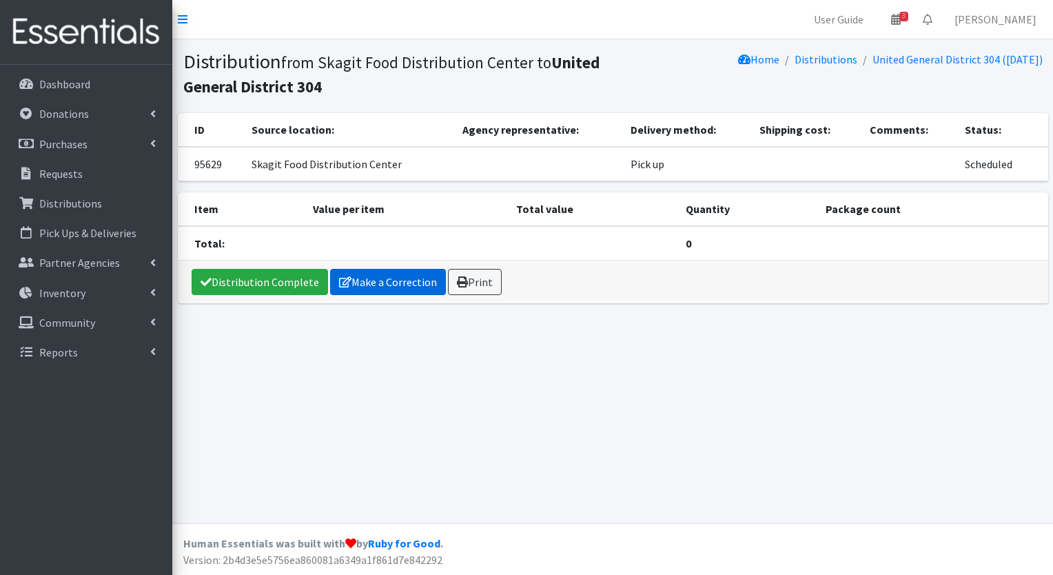
click at [392, 289] on link "Make a Correction" at bounding box center [388, 282] width 116 height 26
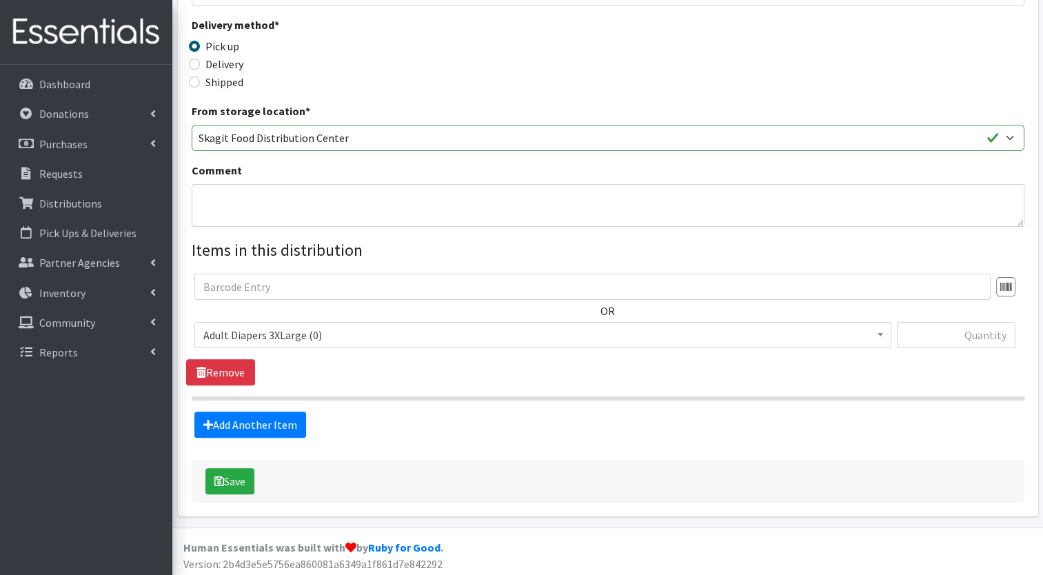
scroll to position [292, 0]
click at [494, 338] on span "Adult Diapers 3XLarge (0)" at bounding box center [542, 336] width 679 height 19
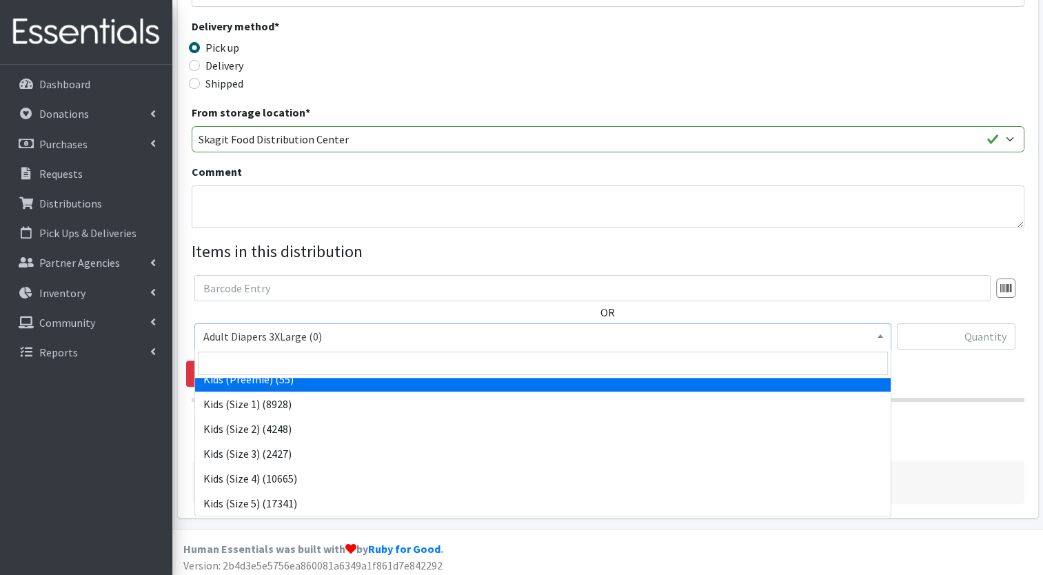
scroll to position [187, 0]
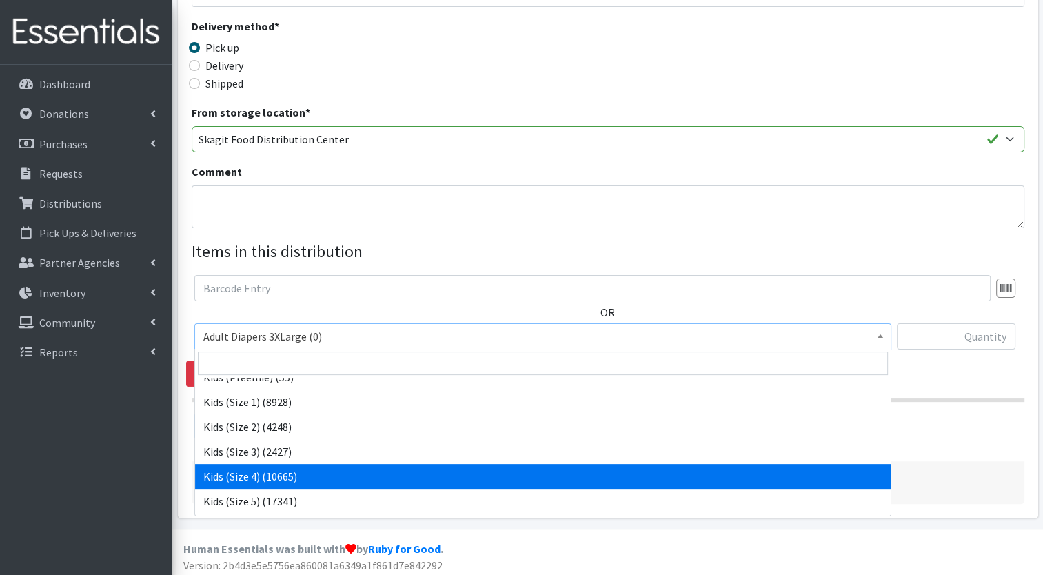
select select "7499"
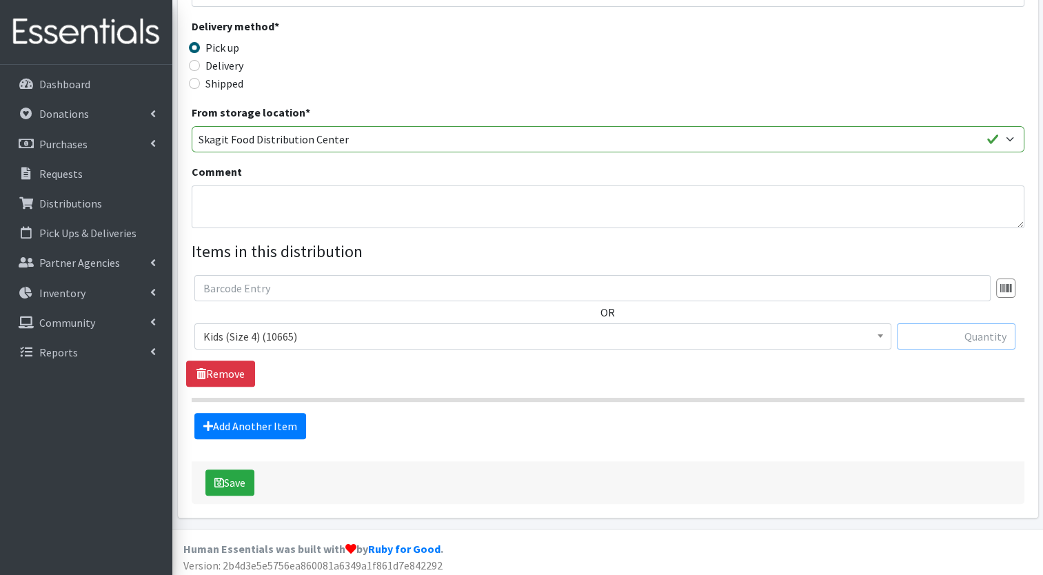
click at [938, 337] on input "text" at bounding box center [956, 336] width 119 height 26
type input "400"
click at [245, 421] on link "Add Another Item" at bounding box center [250, 426] width 112 height 26
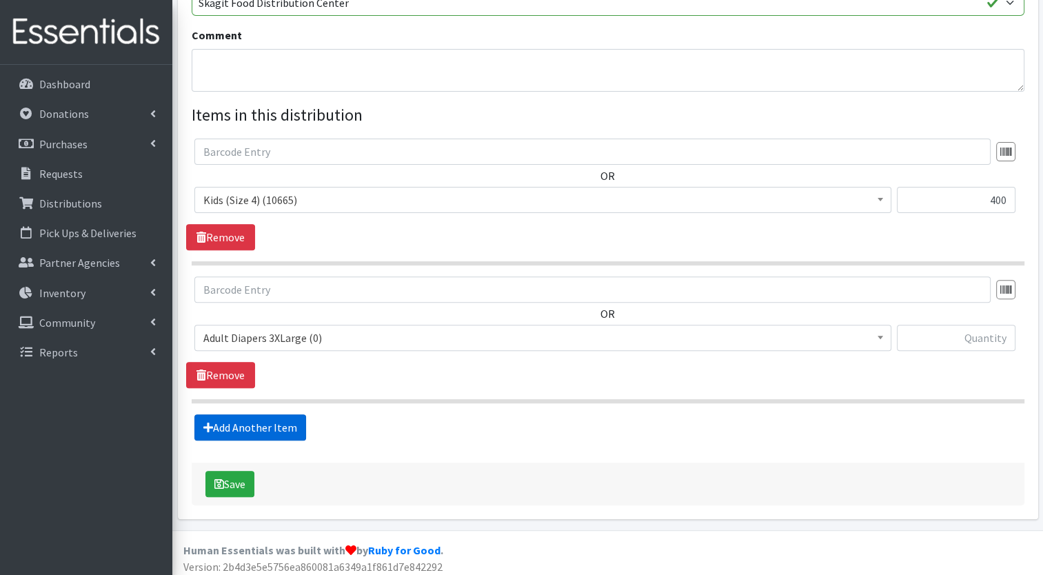
scroll to position [433, 0]
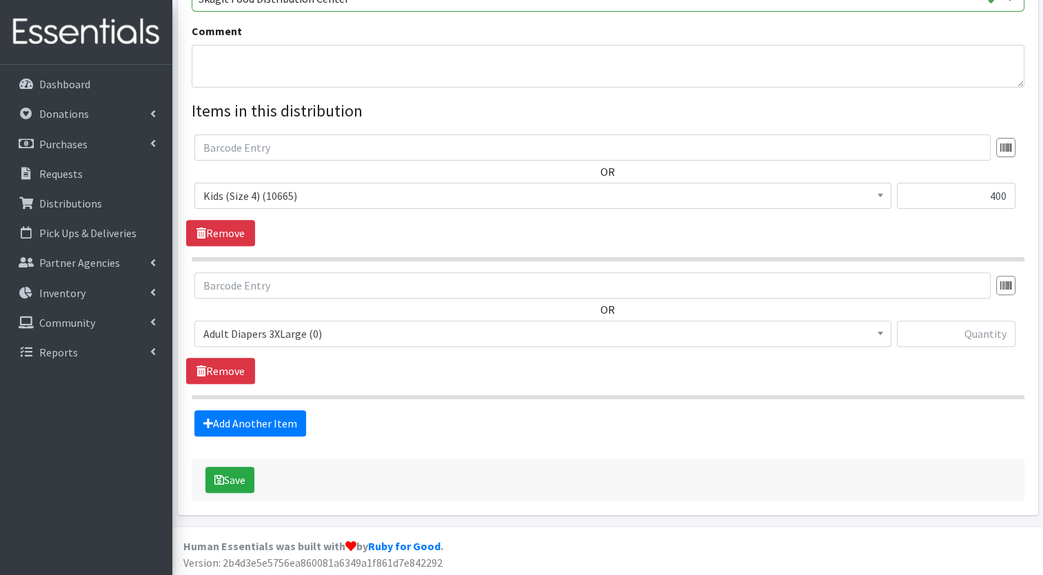
click at [294, 334] on span "Adult Diapers 3XLarge (0)" at bounding box center [542, 333] width 679 height 19
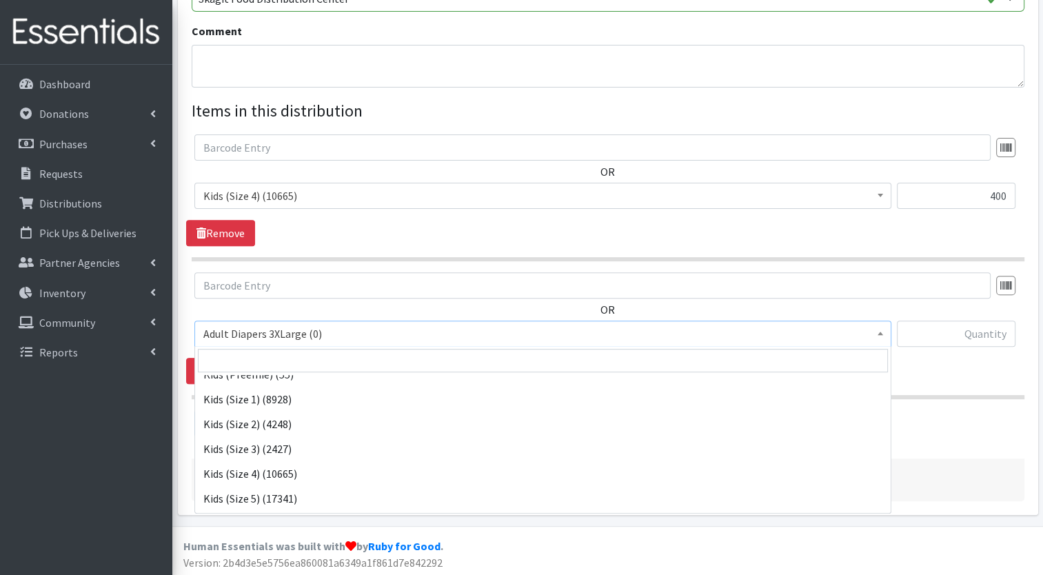
scroll to position [187, 0]
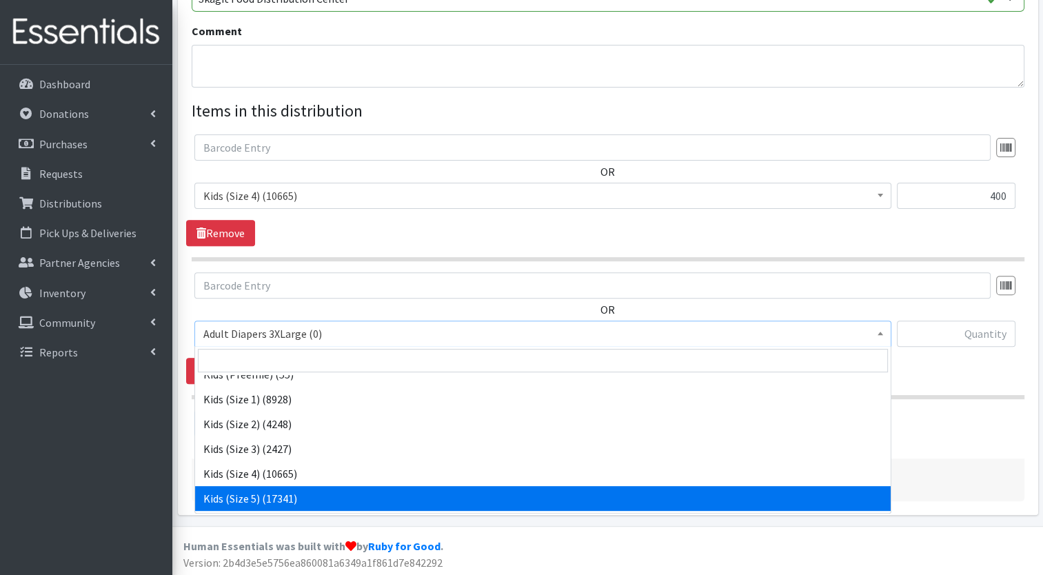
select select "7504"
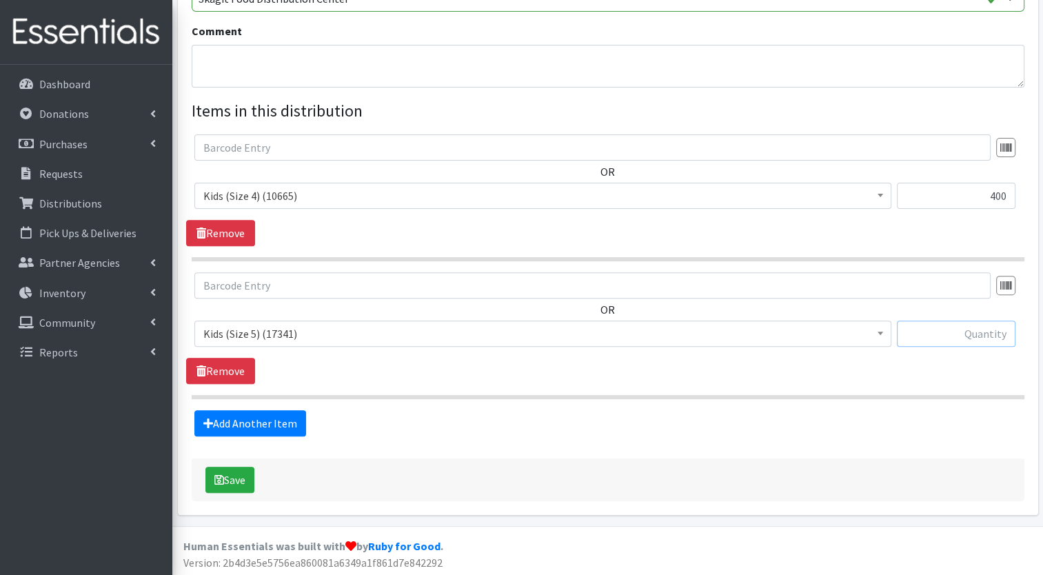
click at [976, 339] on input "text" at bounding box center [956, 334] width 119 height 26
type input "400"
click at [269, 413] on link "Add Another Item" at bounding box center [250, 423] width 112 height 26
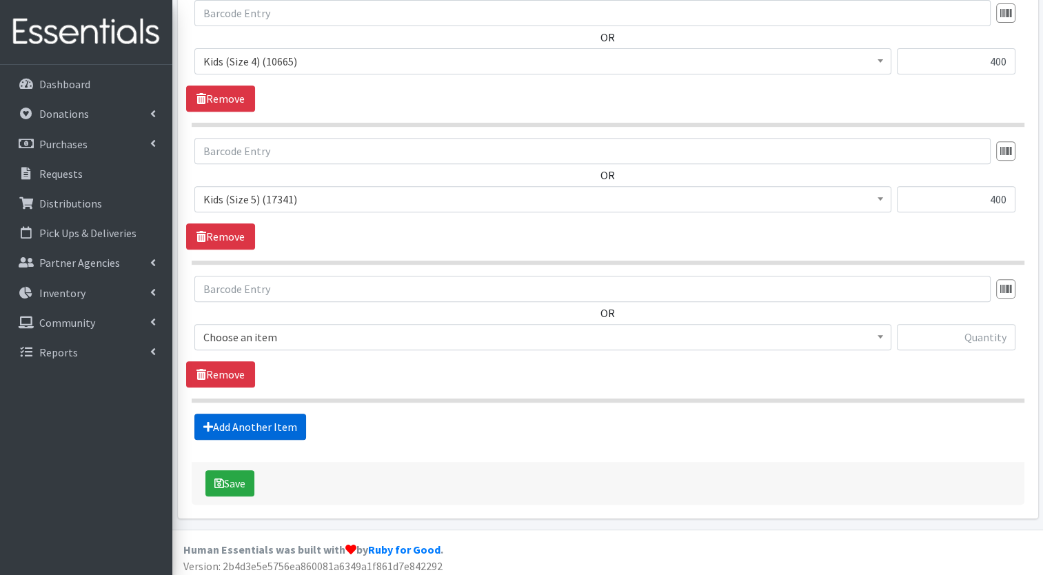
scroll to position [571, 0]
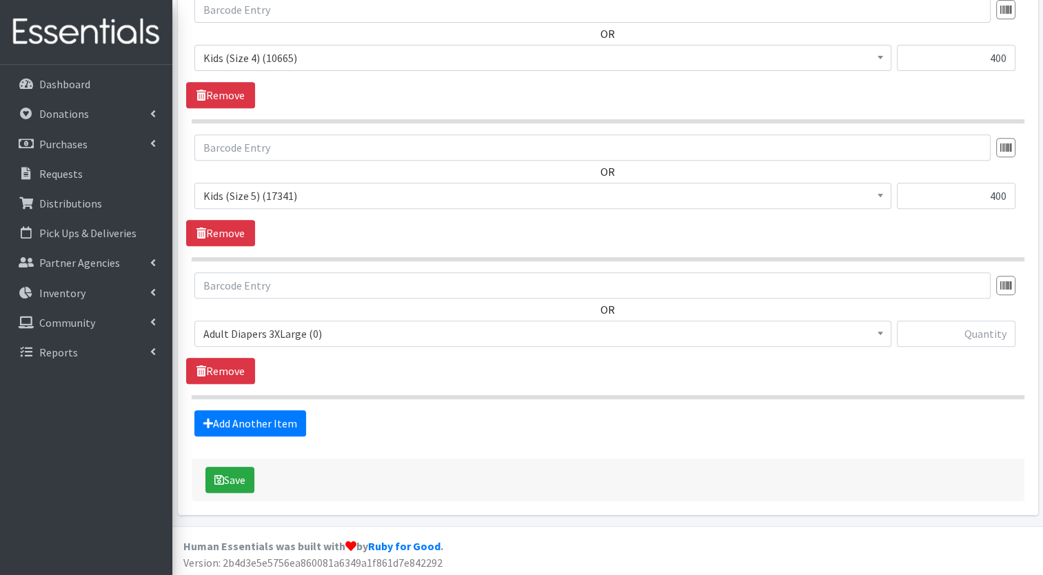
click at [335, 334] on span "Adult Diapers 3XLarge (0)" at bounding box center [542, 333] width 679 height 19
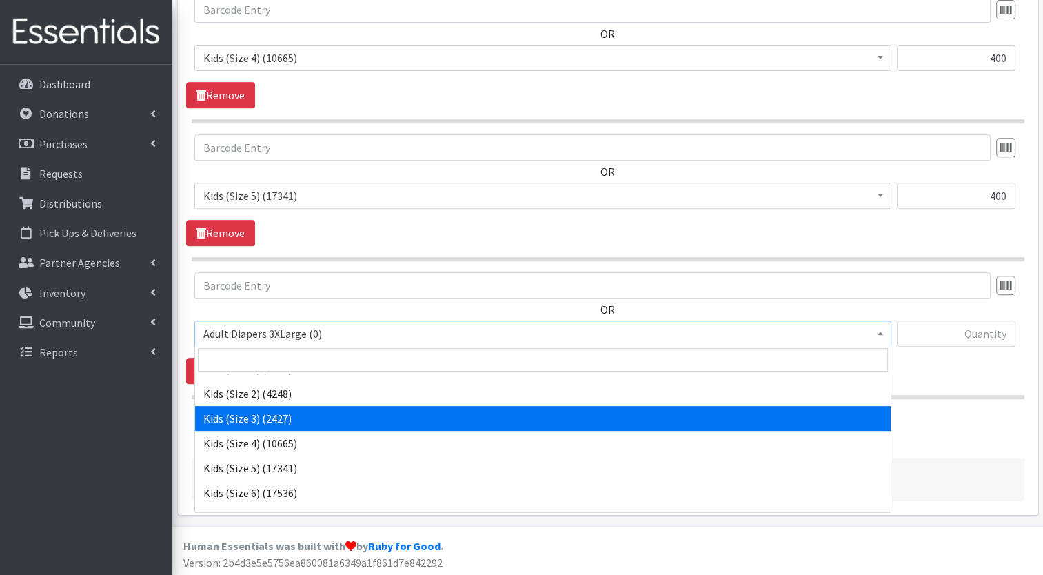
scroll to position [218, 0]
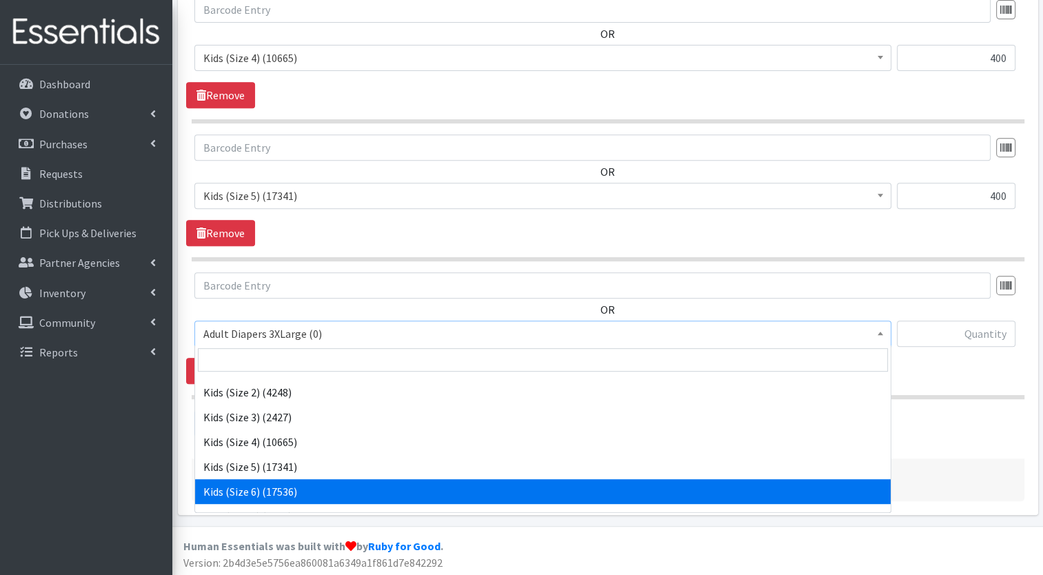
select select "7471"
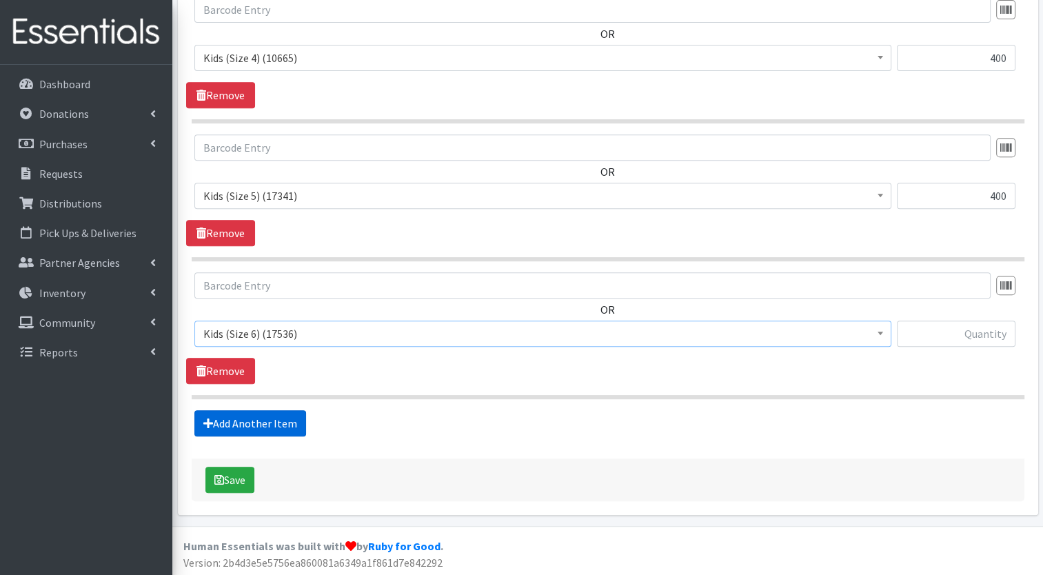
click at [267, 421] on link "Add Another Item" at bounding box center [250, 423] width 112 height 26
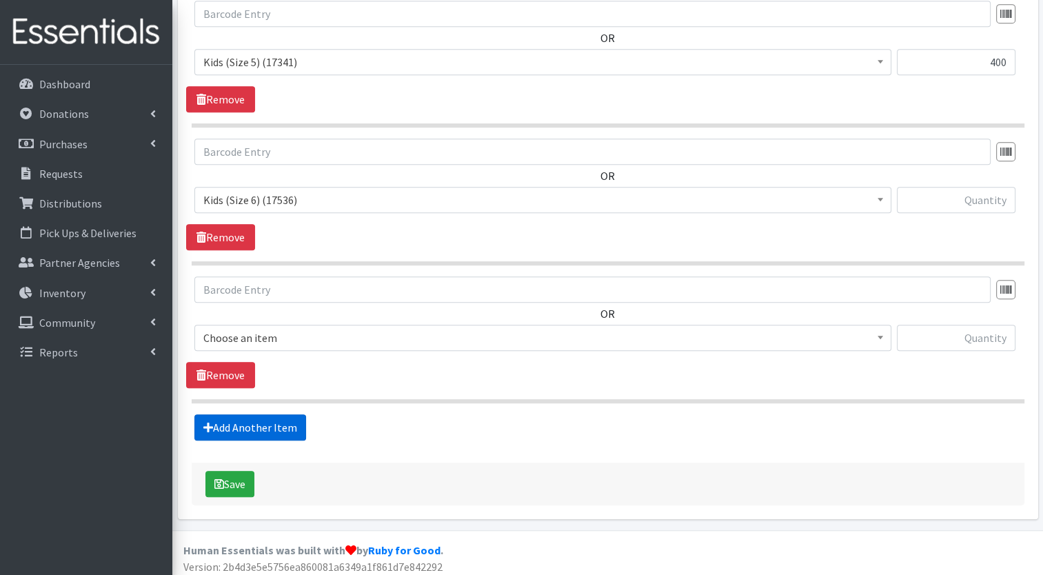
scroll to position [708, 0]
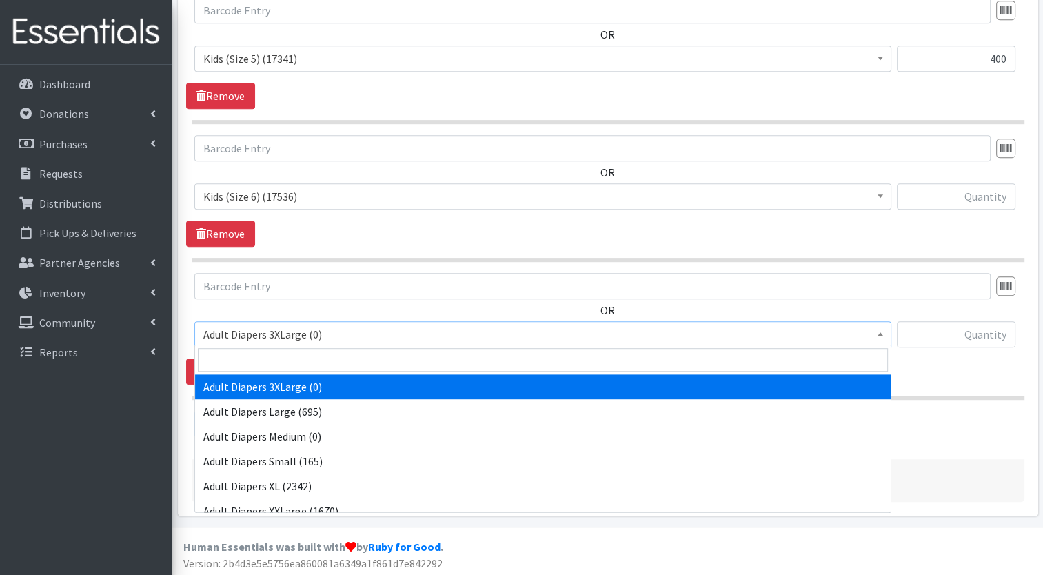
click at [343, 321] on span "Adult Diapers 3XLarge (0)" at bounding box center [542, 334] width 697 height 26
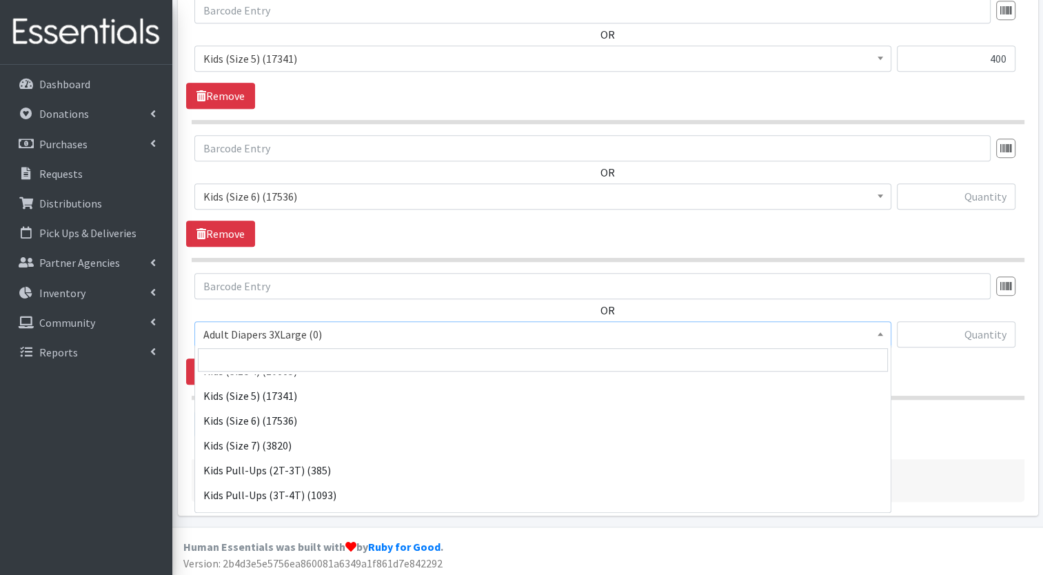
scroll to position [292, 0]
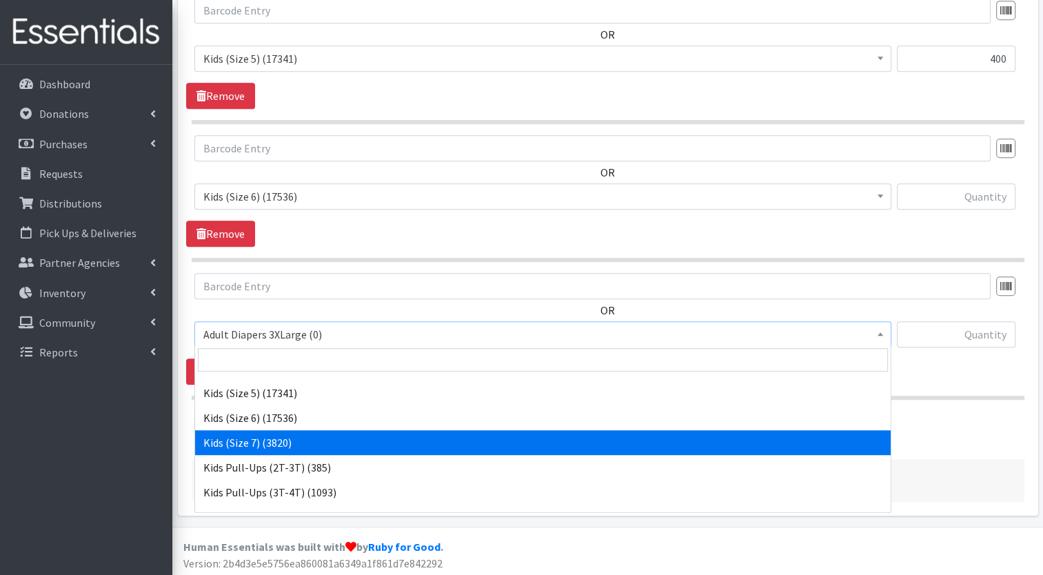
select select "12361"
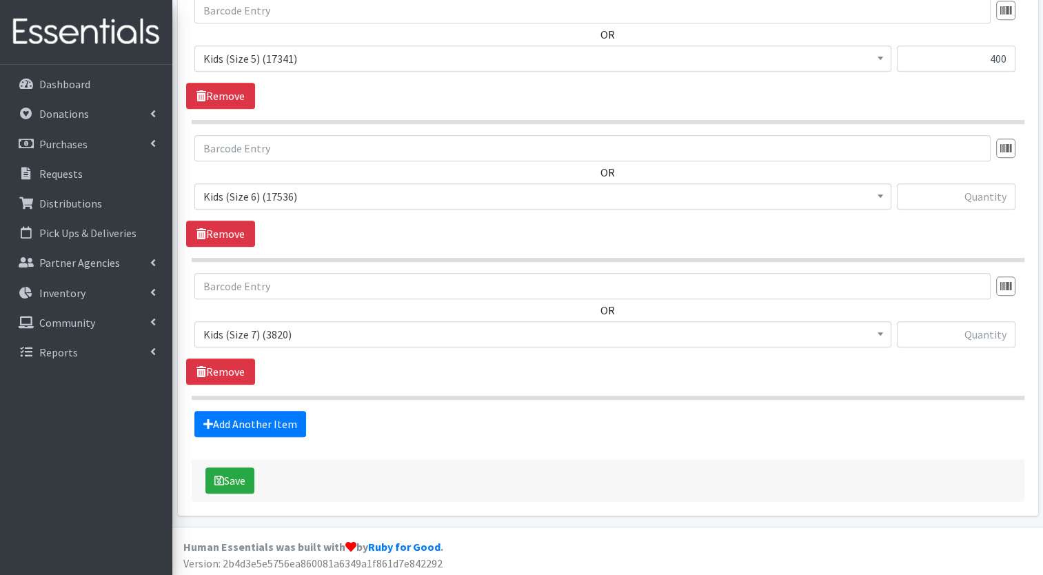
click at [949, 346] on div at bounding box center [956, 339] width 119 height 37
click at [956, 332] on input "text" at bounding box center [956, 334] width 119 height 26
type input "500"
click at [290, 425] on link "Add Another Item" at bounding box center [250, 424] width 112 height 26
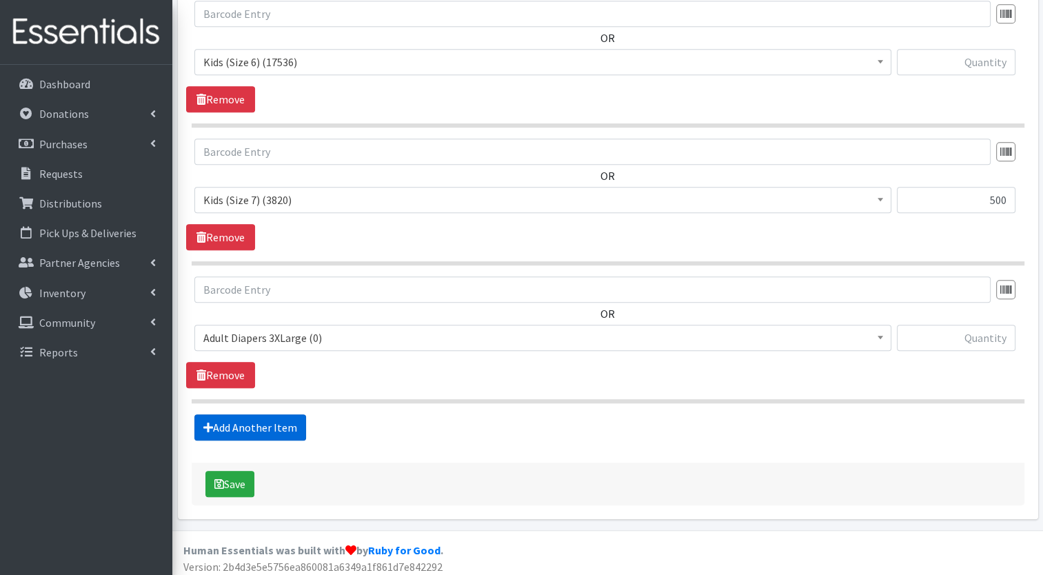
scroll to position [846, 0]
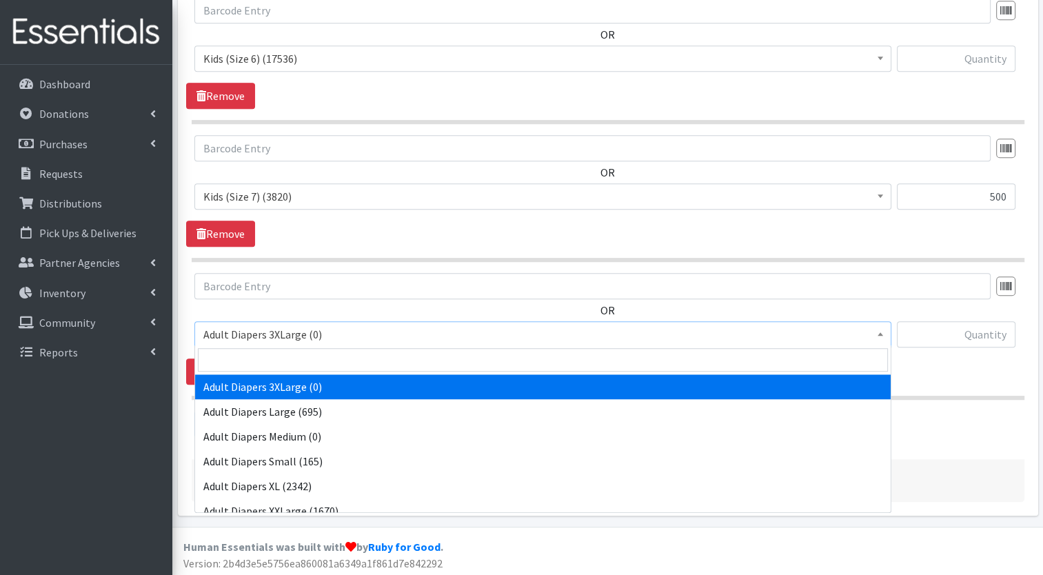
click at [313, 337] on span "Adult Diapers 3XLarge (0)" at bounding box center [542, 334] width 679 height 19
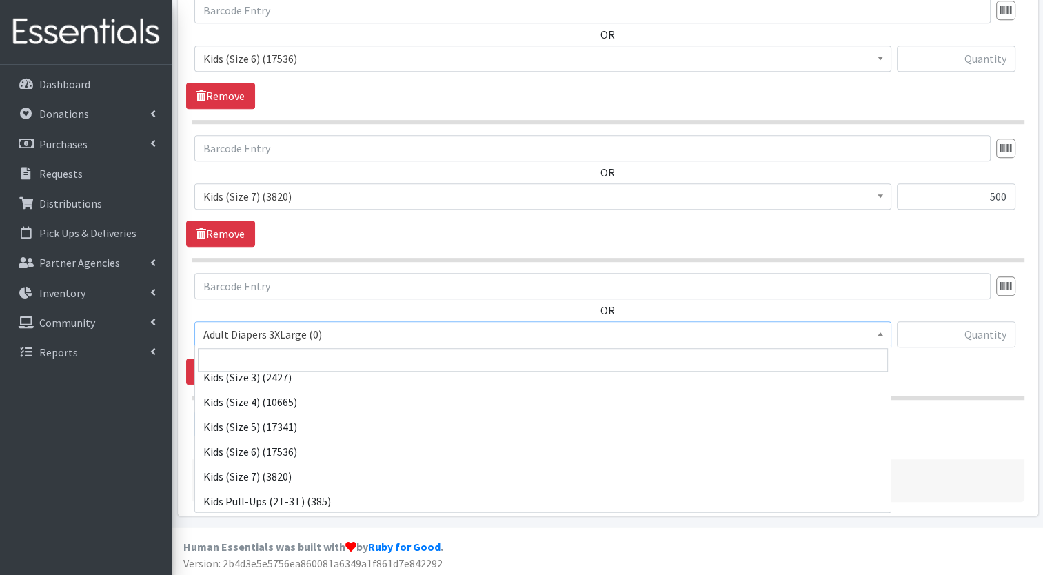
scroll to position [259, 0]
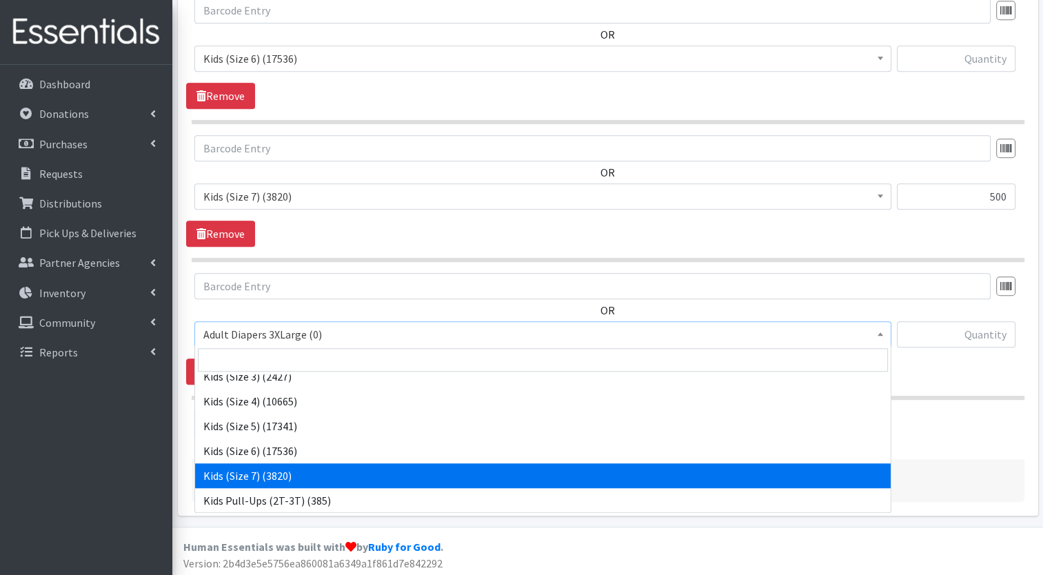
select select "12361"
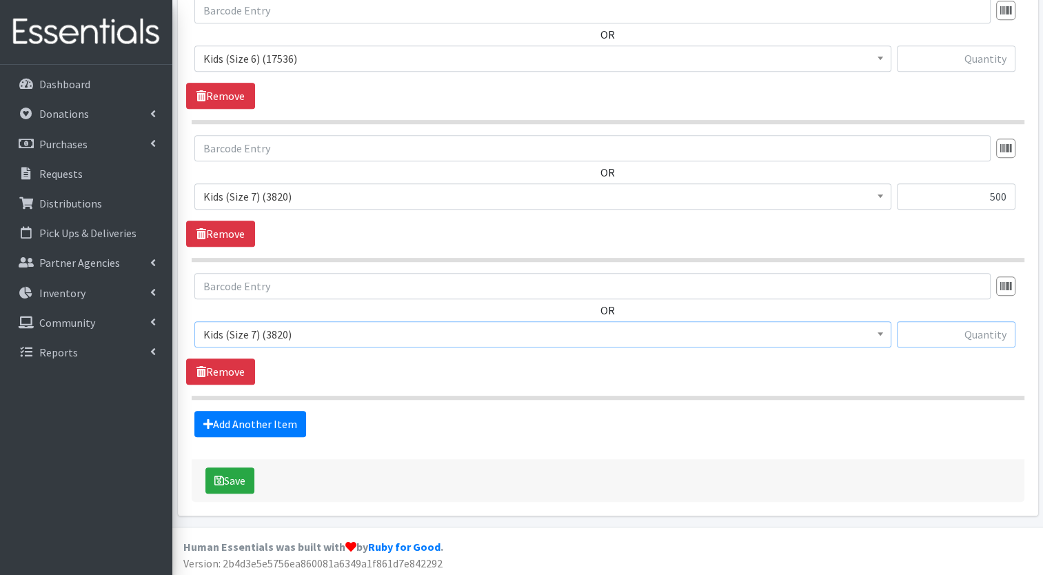
click at [960, 335] on input "text" at bounding box center [956, 334] width 119 height 26
type input "300"
click at [234, 484] on button "Save" at bounding box center [229, 480] width 49 height 26
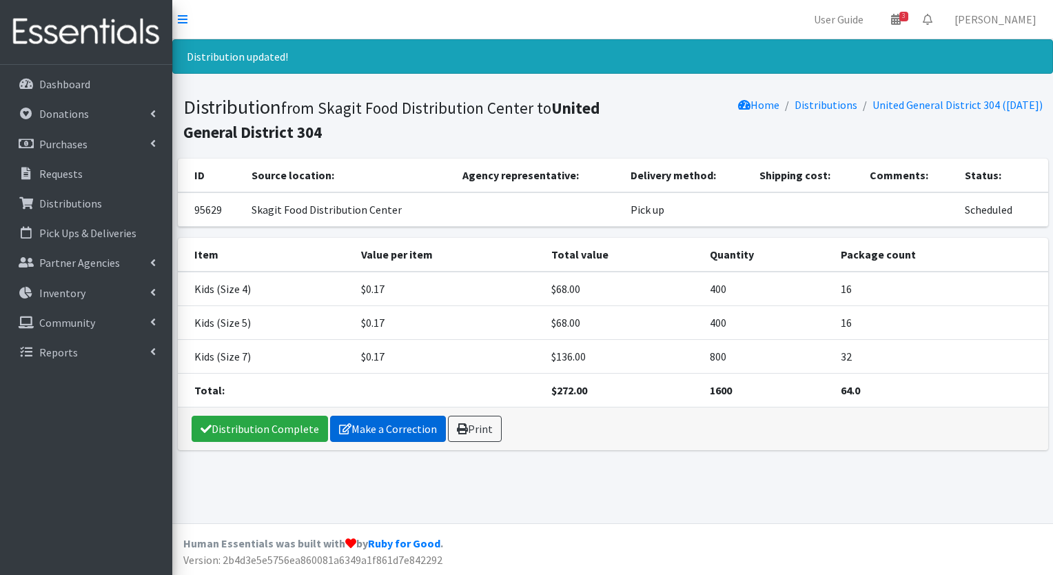
click at [389, 429] on link "Make a Correction" at bounding box center [388, 429] width 116 height 26
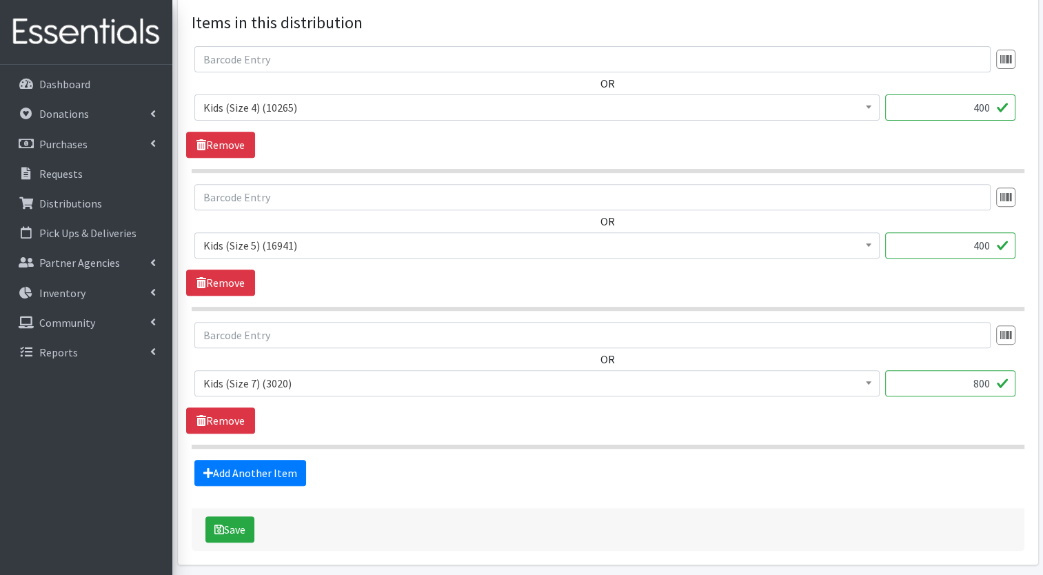
scroll to position [521, 0]
click at [979, 385] on input "800" at bounding box center [950, 383] width 130 height 26
type input "300"
click at [212, 528] on button "Save" at bounding box center [229, 529] width 49 height 26
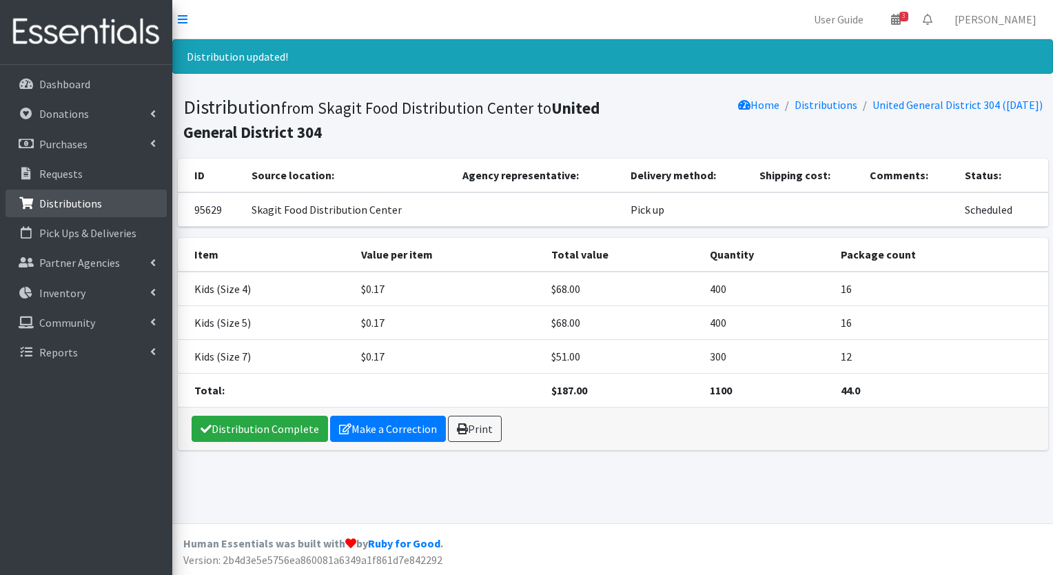
click at [108, 208] on link "Distributions" at bounding box center [86, 204] width 161 height 28
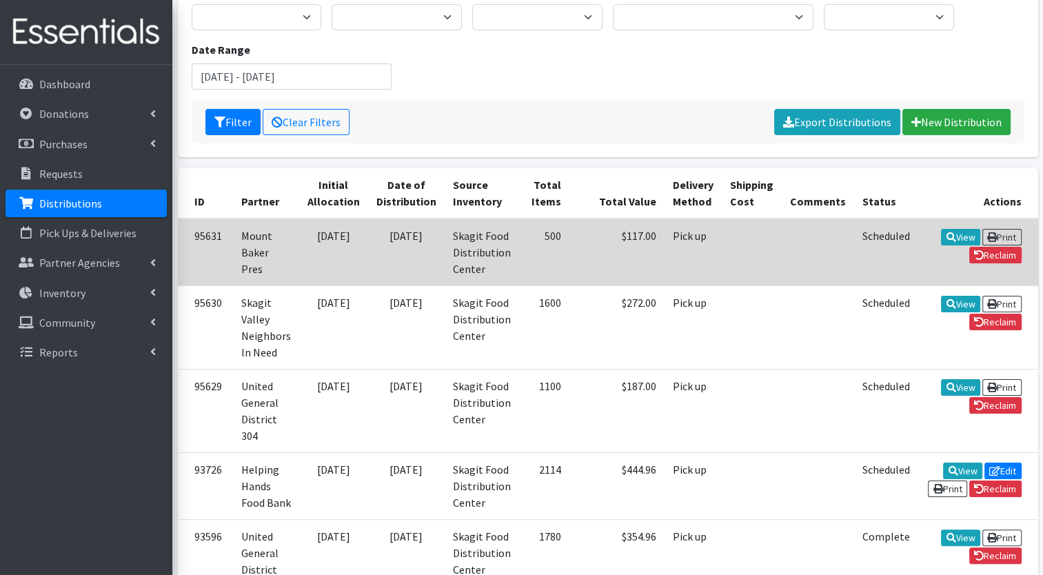
scroll to position [157, 0]
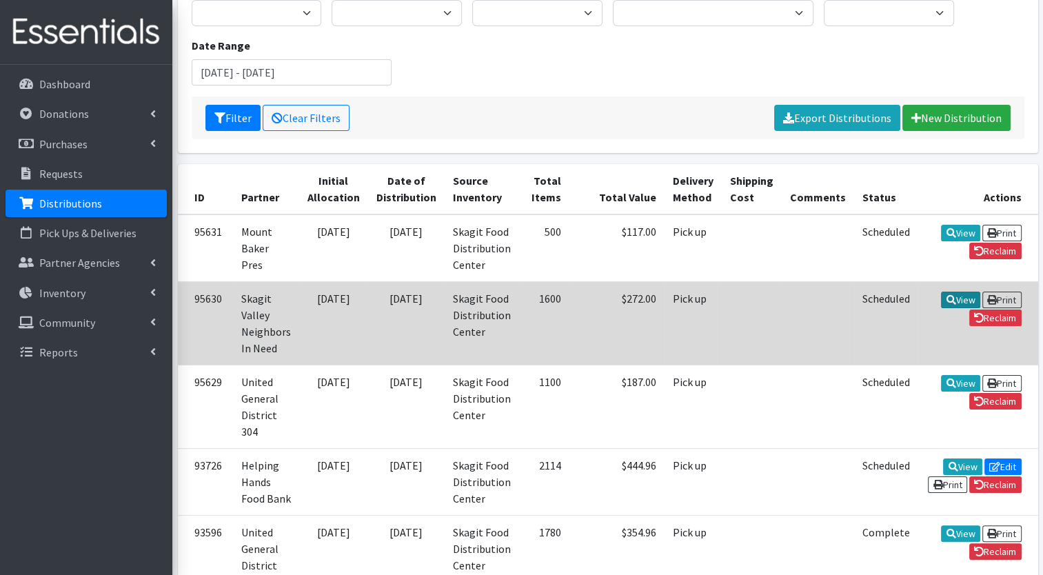
click at [946, 295] on icon at bounding box center [951, 300] width 10 height 10
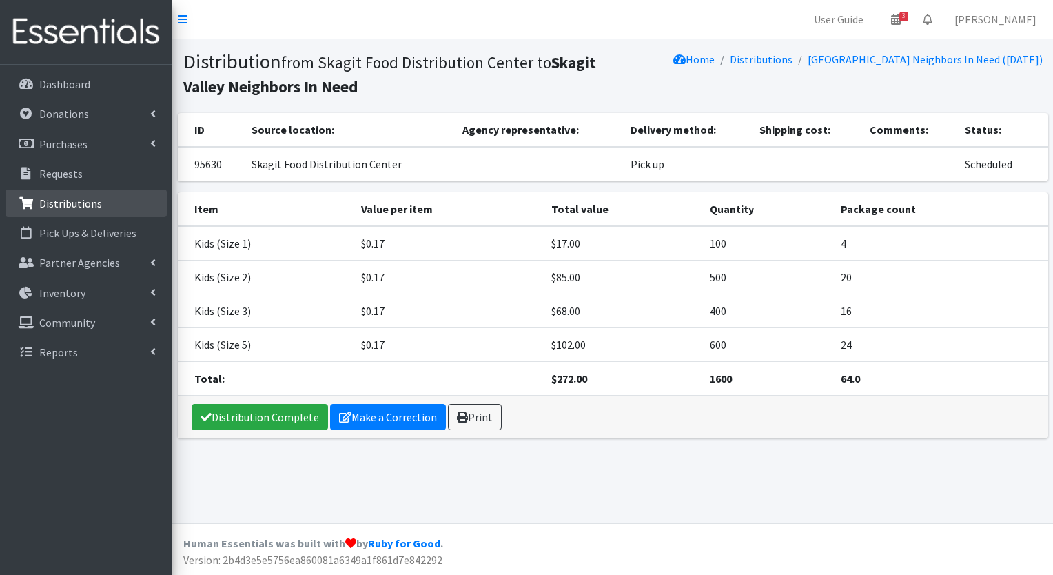
click at [63, 203] on p "Distributions" at bounding box center [70, 203] width 63 height 14
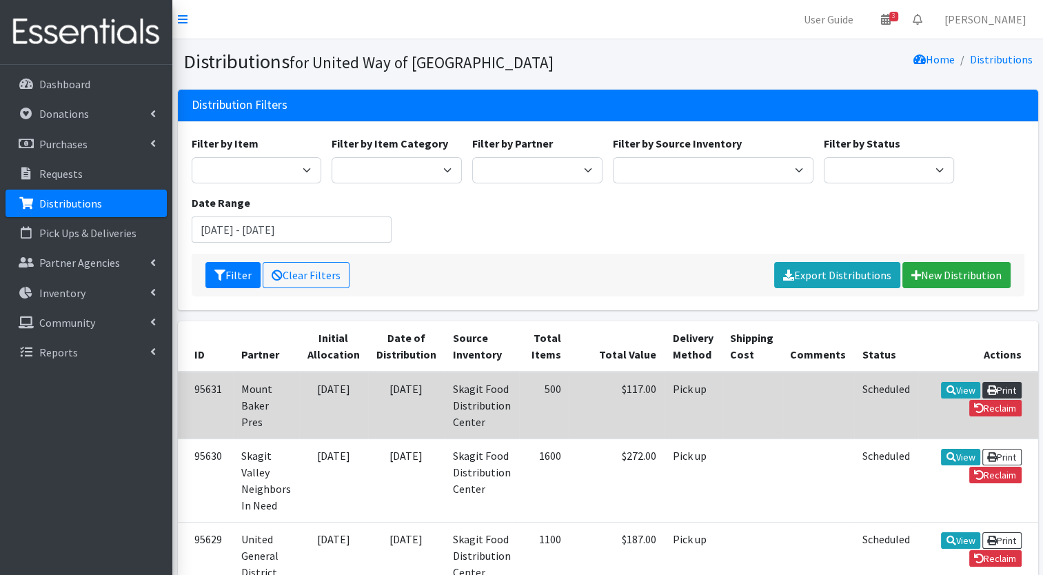
click at [982, 390] on link "Print" at bounding box center [1001, 390] width 39 height 17
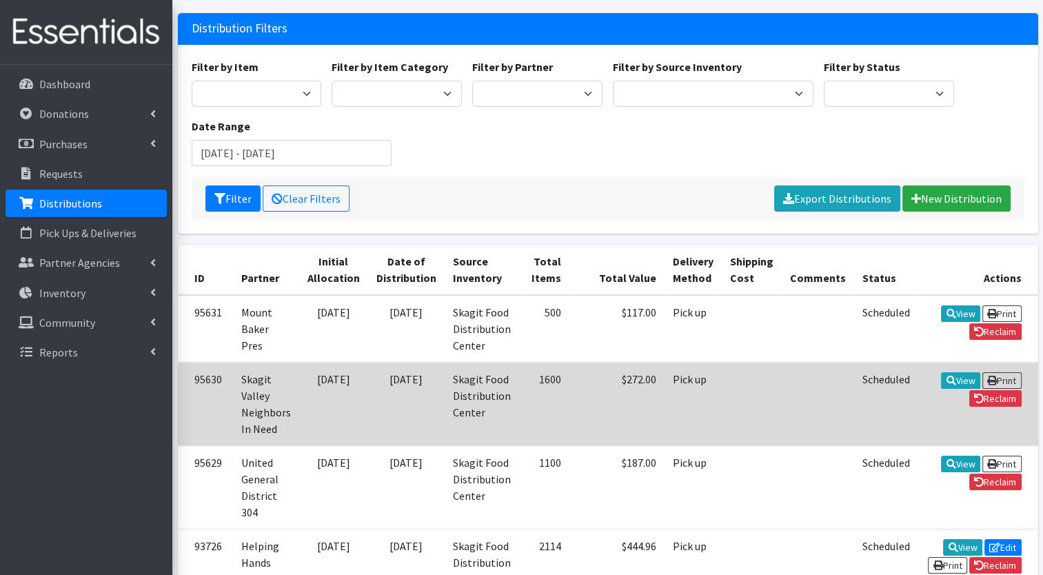
scroll to position [112, 0]
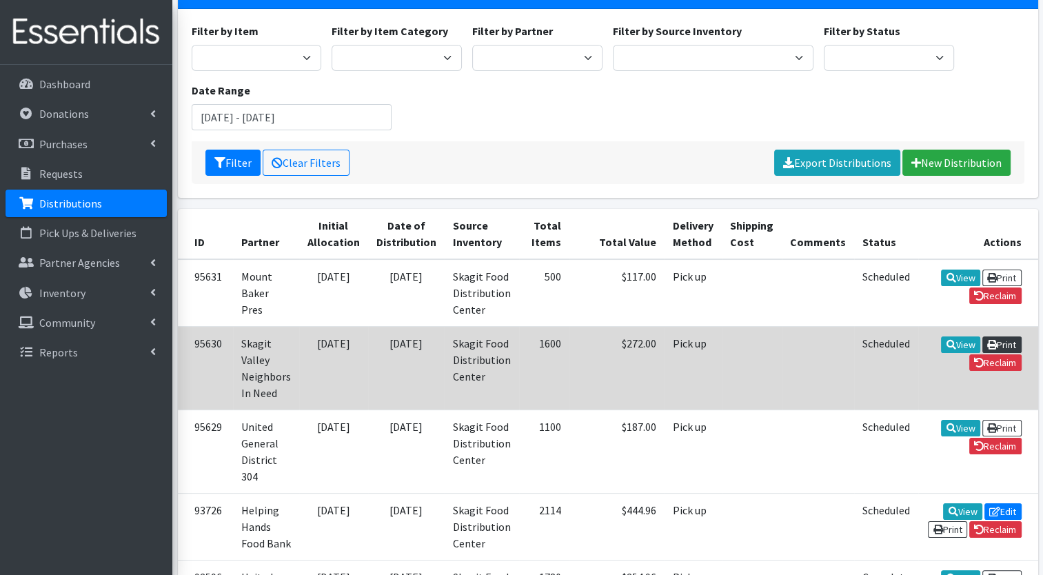
click at [982, 343] on link "Print" at bounding box center [1001, 344] width 39 height 17
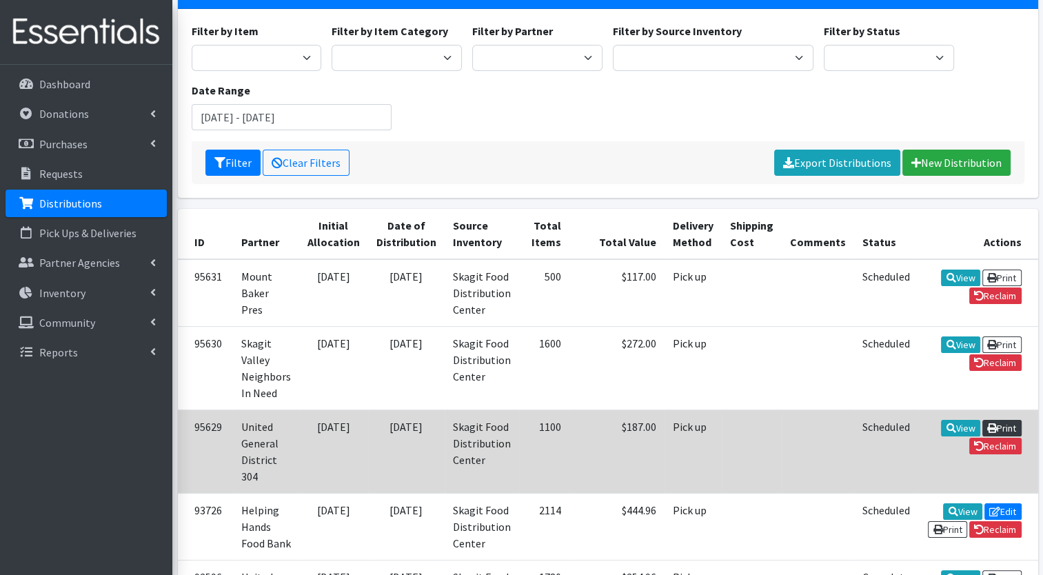
click at [982, 427] on link "Print" at bounding box center [1001, 428] width 39 height 17
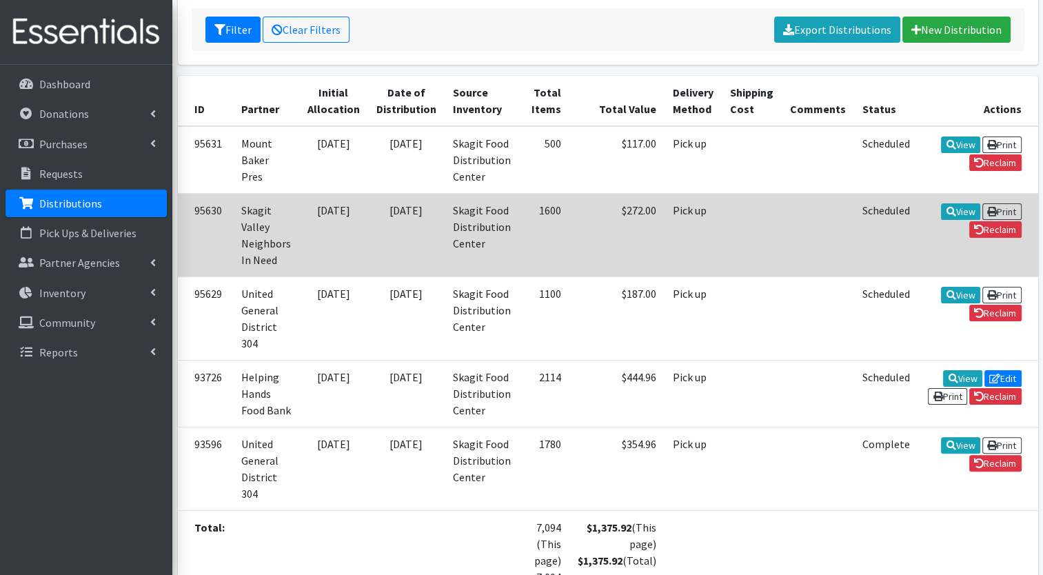
scroll to position [245, 0]
